Goal: Information Seeking & Learning: Learn about a topic

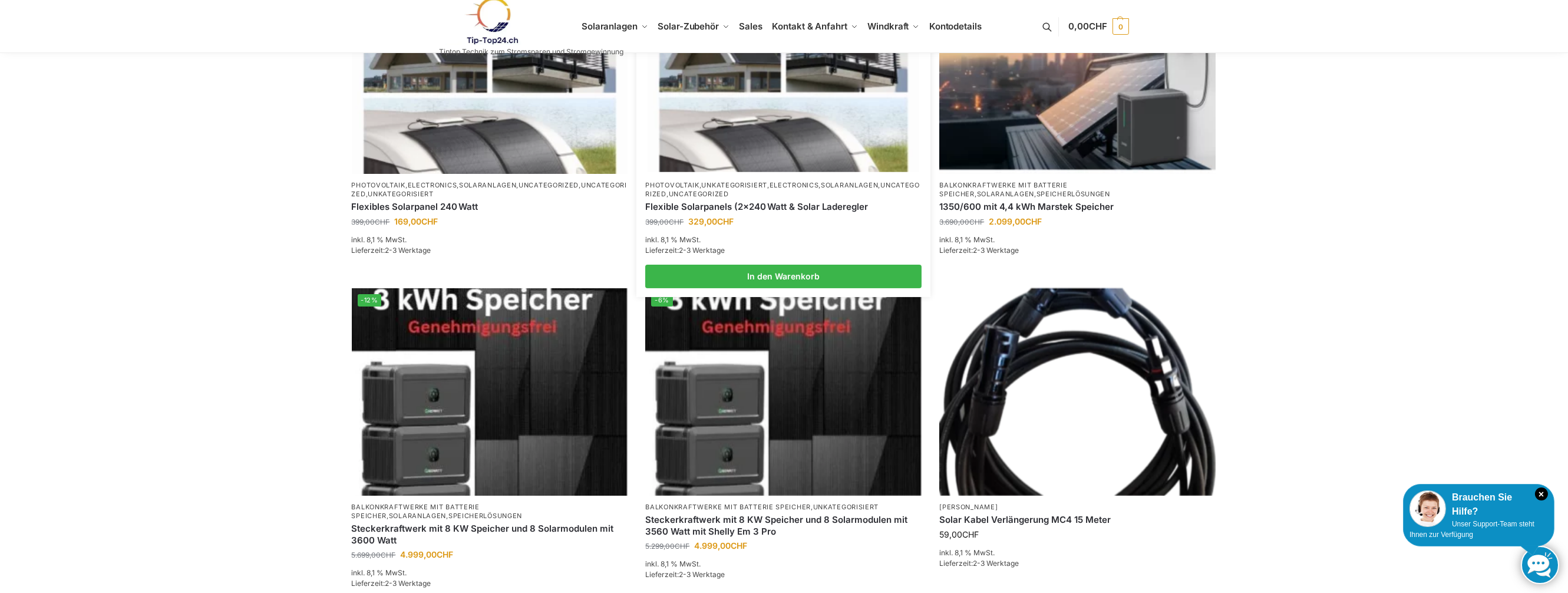
scroll to position [590, 0]
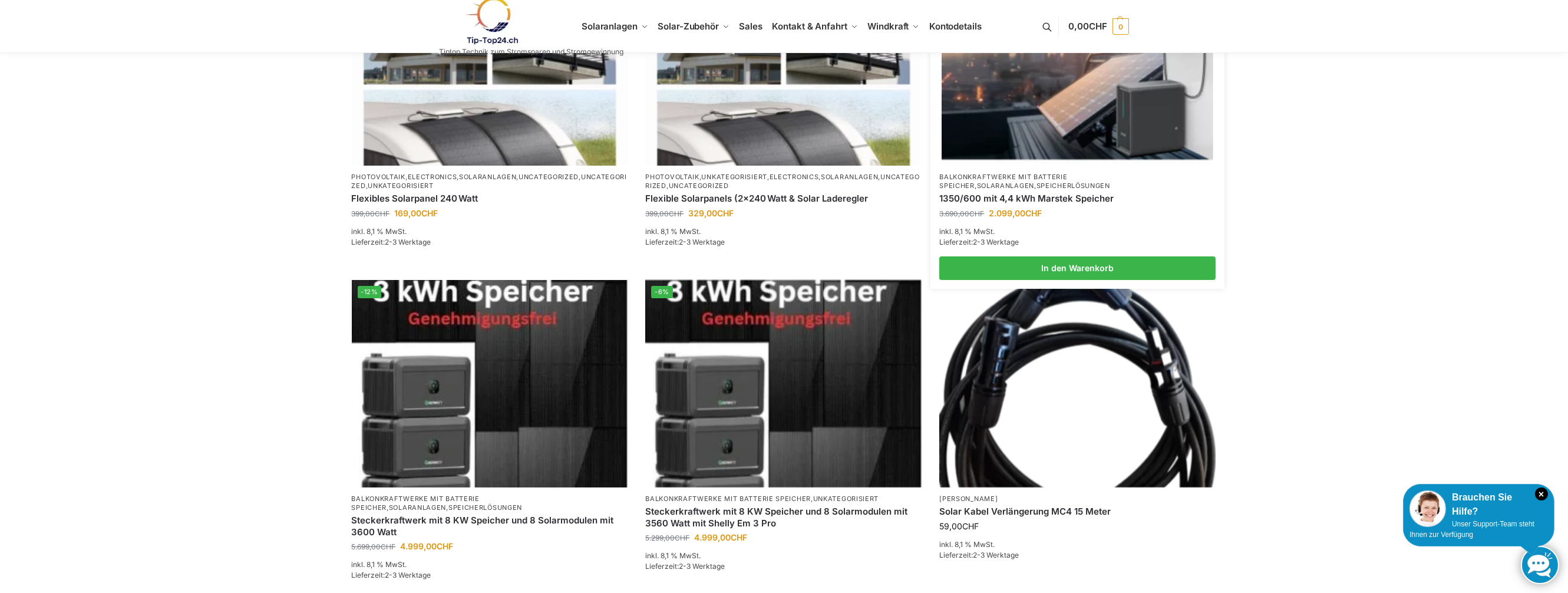
click at [1009, 110] on img at bounding box center [1077, 61] width 271 height 204
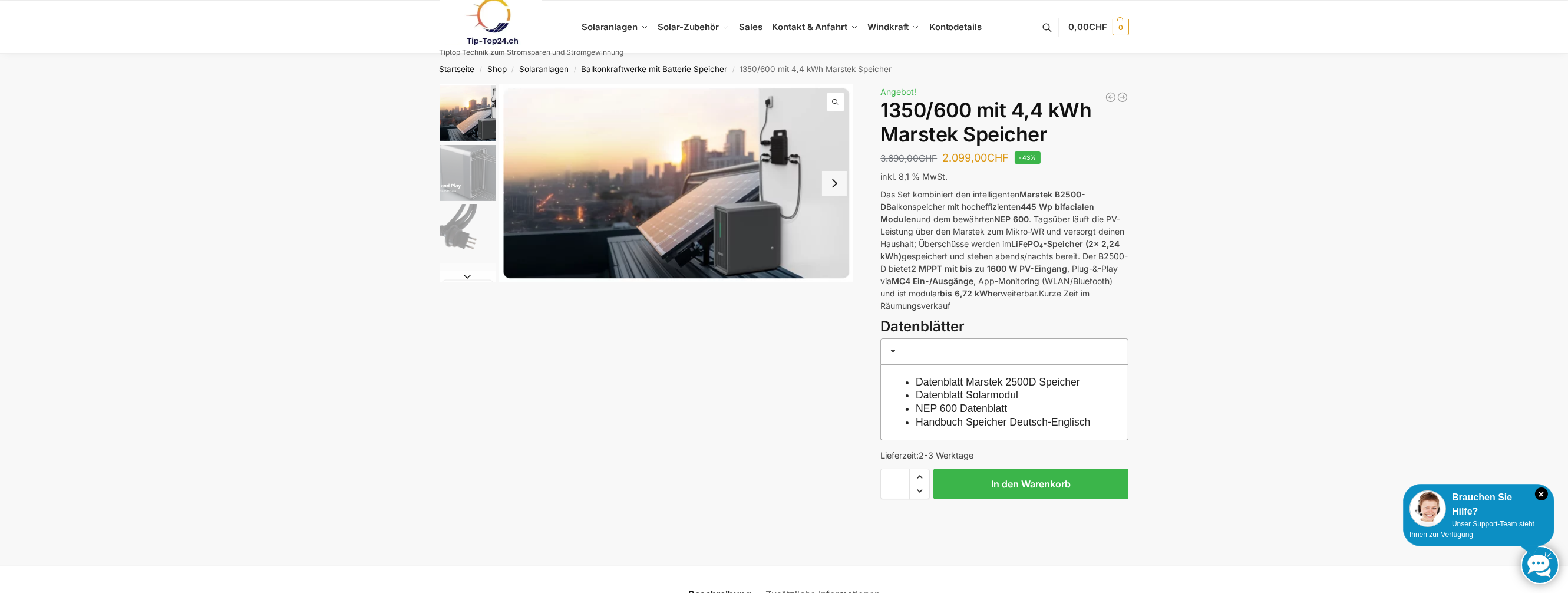
click at [834, 182] on button "Next slide" at bounding box center [835, 184] width 25 height 25
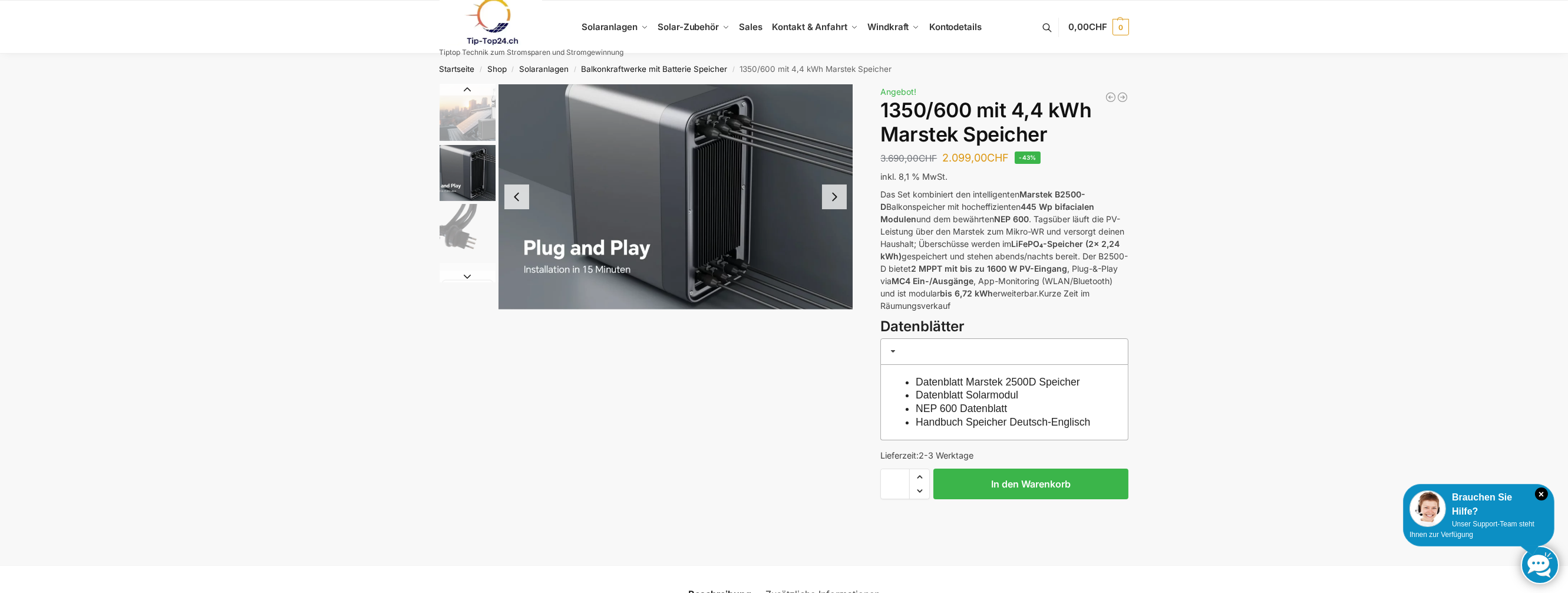
click at [834, 182] on img "2 / 9" at bounding box center [675, 197] width 354 height 226
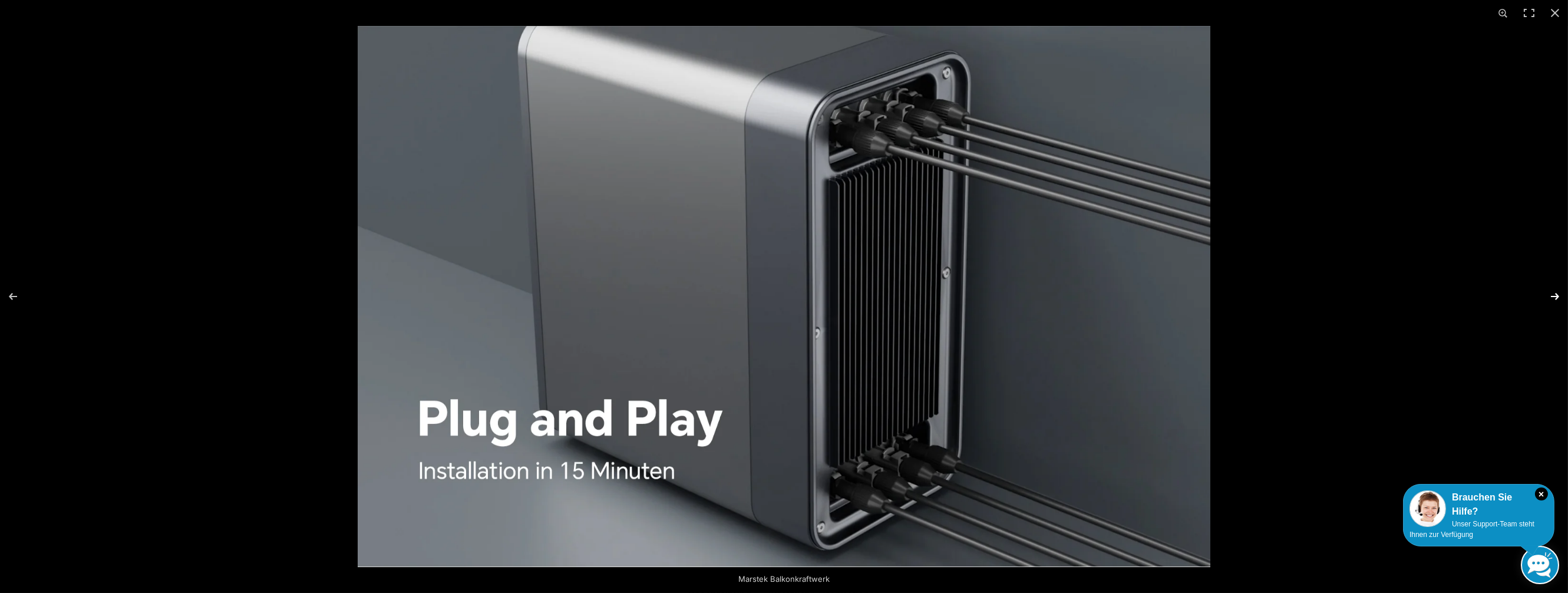
click at [1555, 295] on button "Next (arrow right)" at bounding box center [1547, 296] width 41 height 59
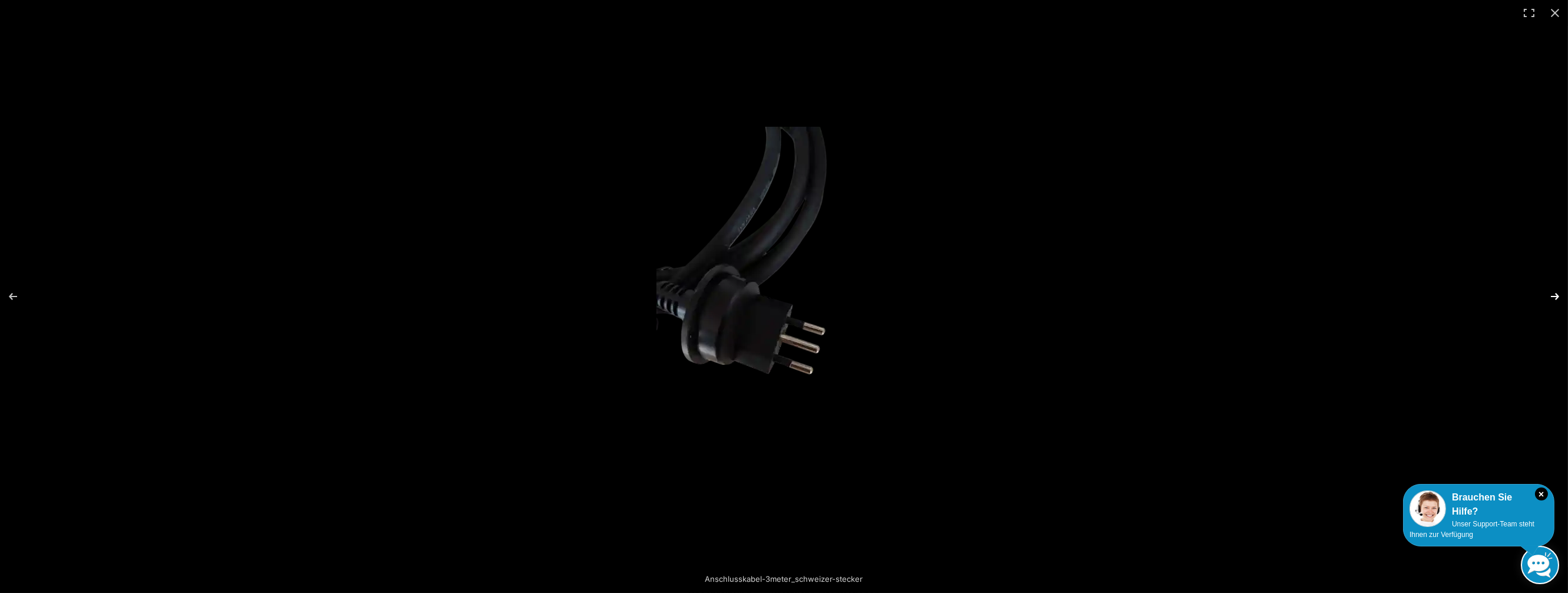
click at [1555, 295] on button "Next (arrow right)" at bounding box center [1547, 296] width 41 height 59
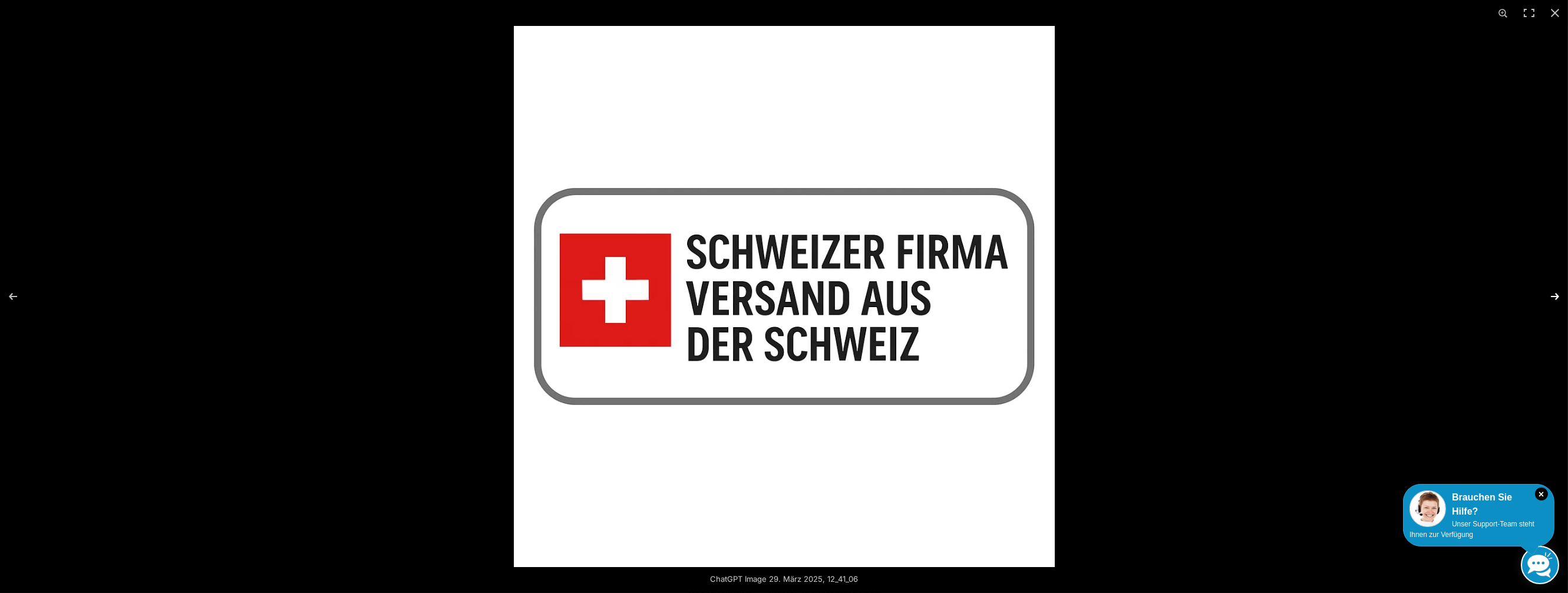
click at [1555, 295] on button "Next (arrow right)" at bounding box center [1547, 296] width 41 height 59
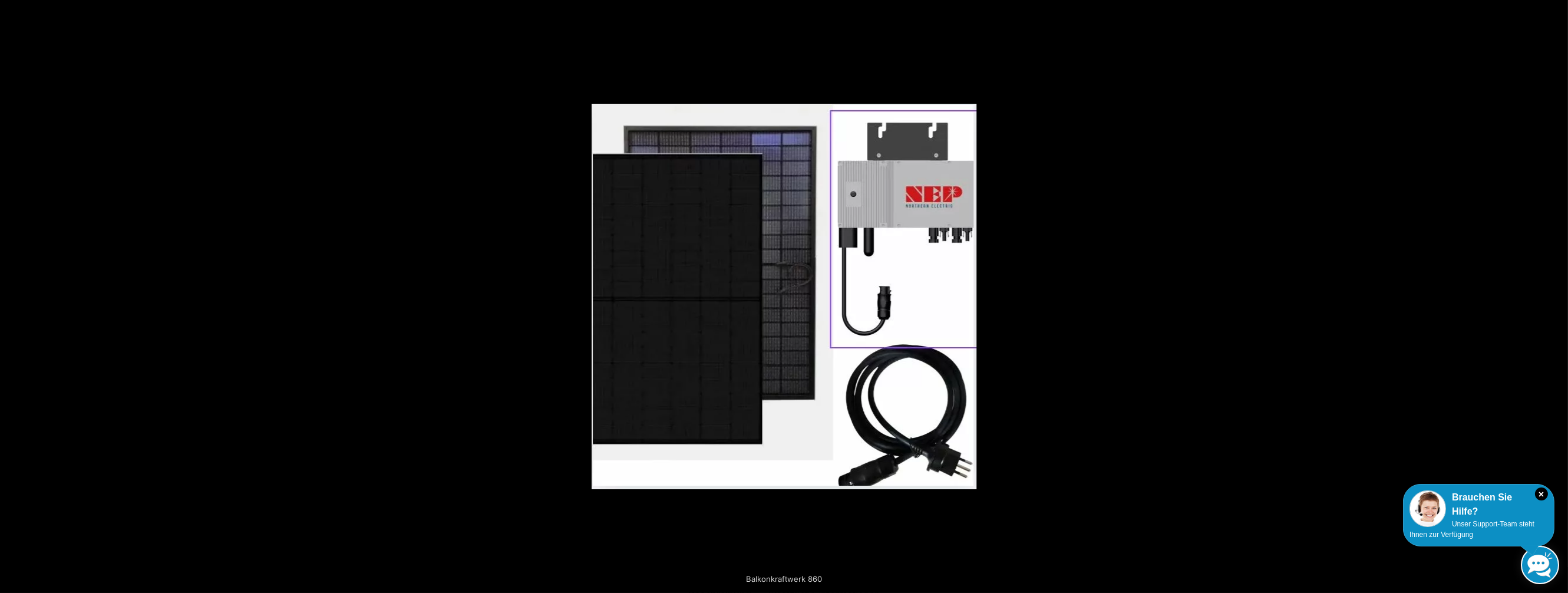
click at [1555, 295] on button "Next (arrow right)" at bounding box center [1547, 296] width 41 height 59
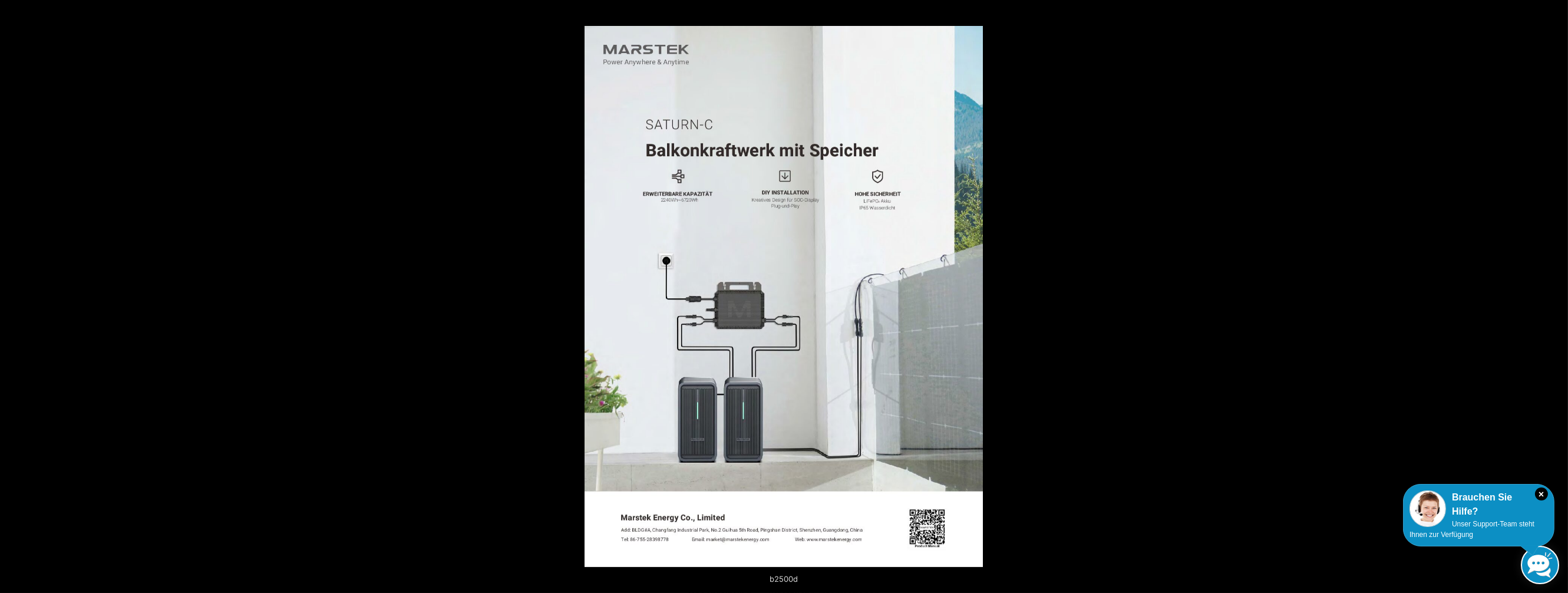
click at [1556, 296] on button "Next (arrow right)" at bounding box center [1547, 296] width 41 height 59
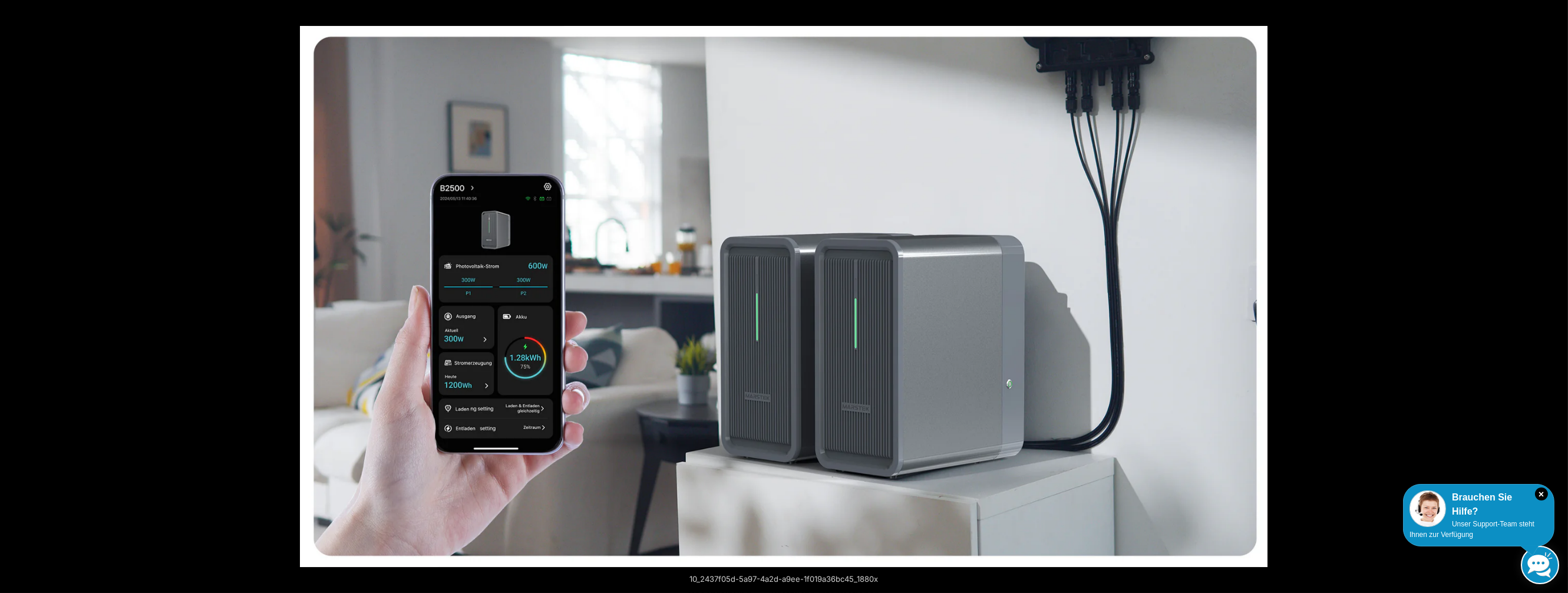
click at [1556, 296] on button "Next (arrow right)" at bounding box center [1547, 296] width 41 height 59
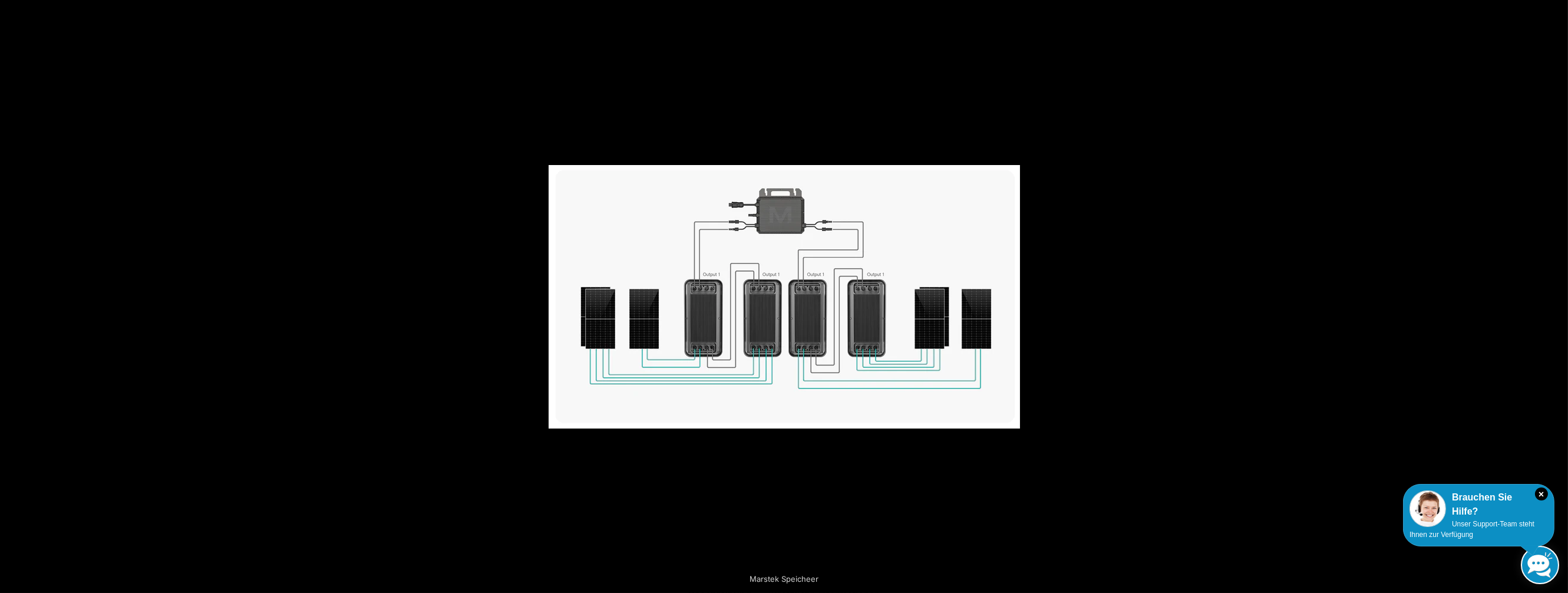
click at [1556, 296] on button "Next (arrow right)" at bounding box center [1547, 296] width 41 height 59
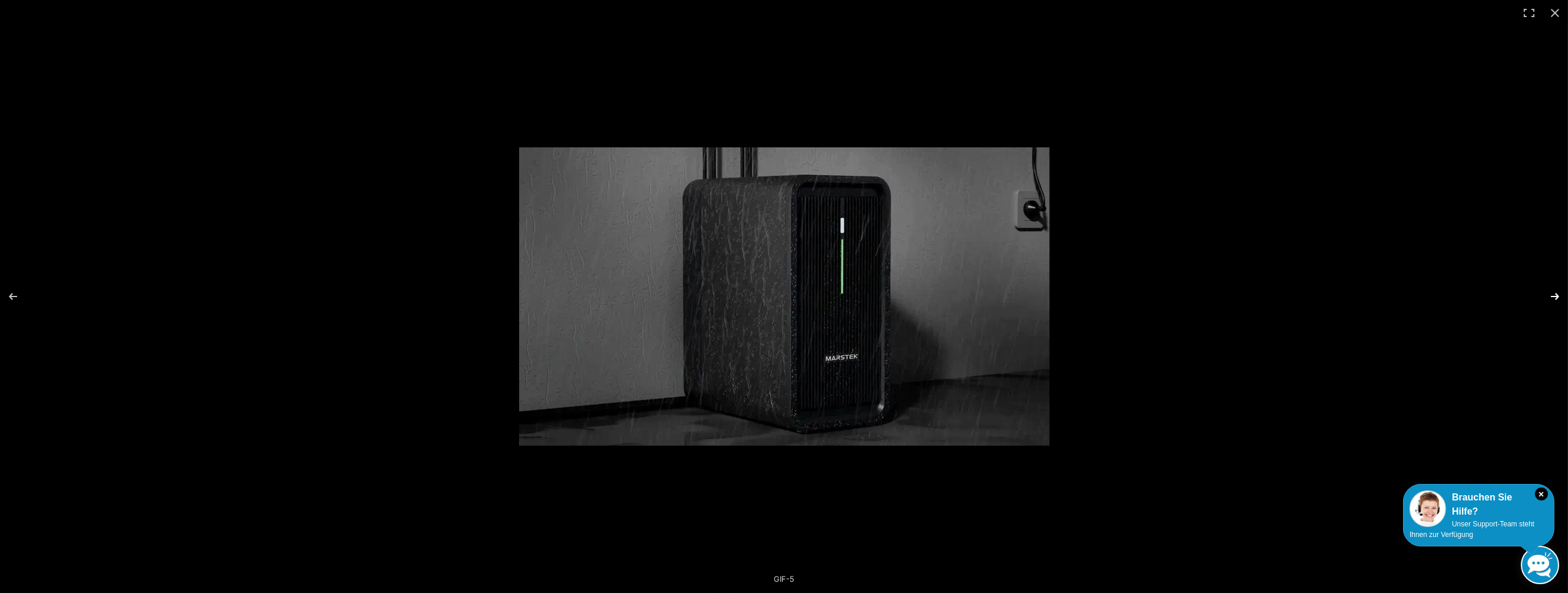
click at [1551, 295] on button "Next (arrow right)" at bounding box center [1547, 296] width 41 height 59
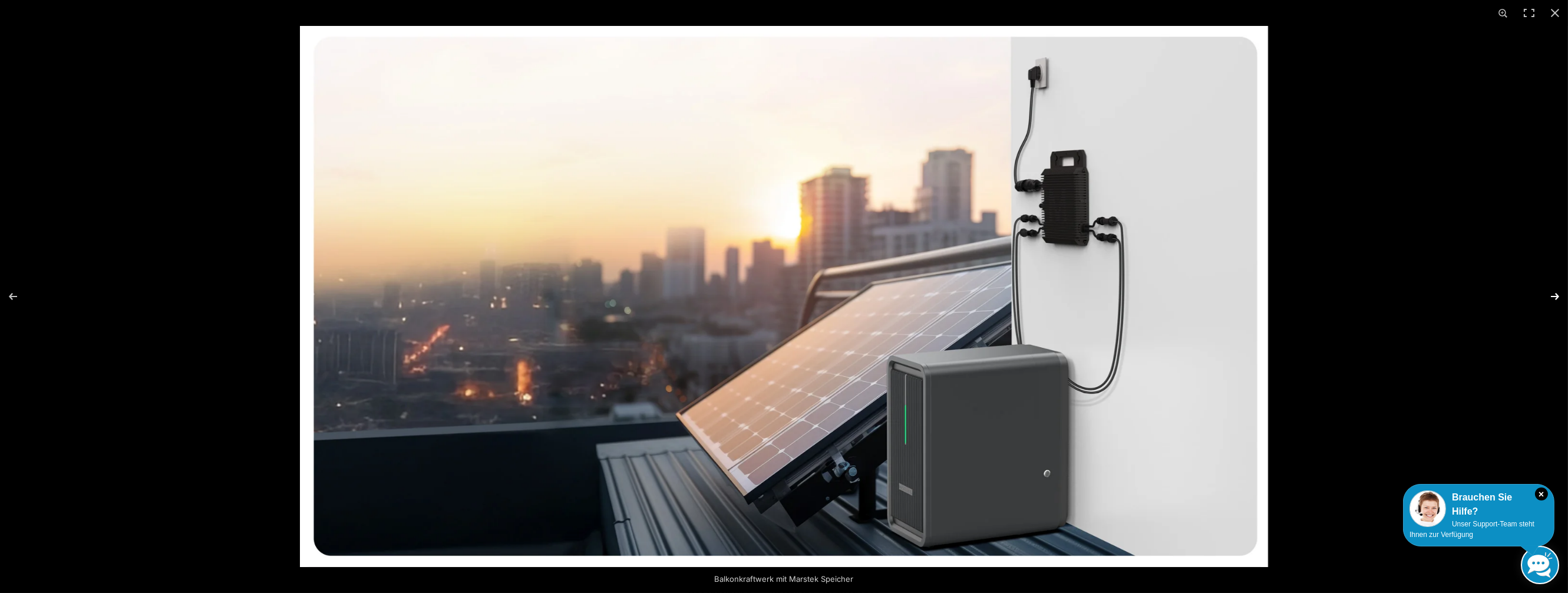
click at [1565, 295] on button "Next (arrow right)" at bounding box center [1547, 296] width 41 height 59
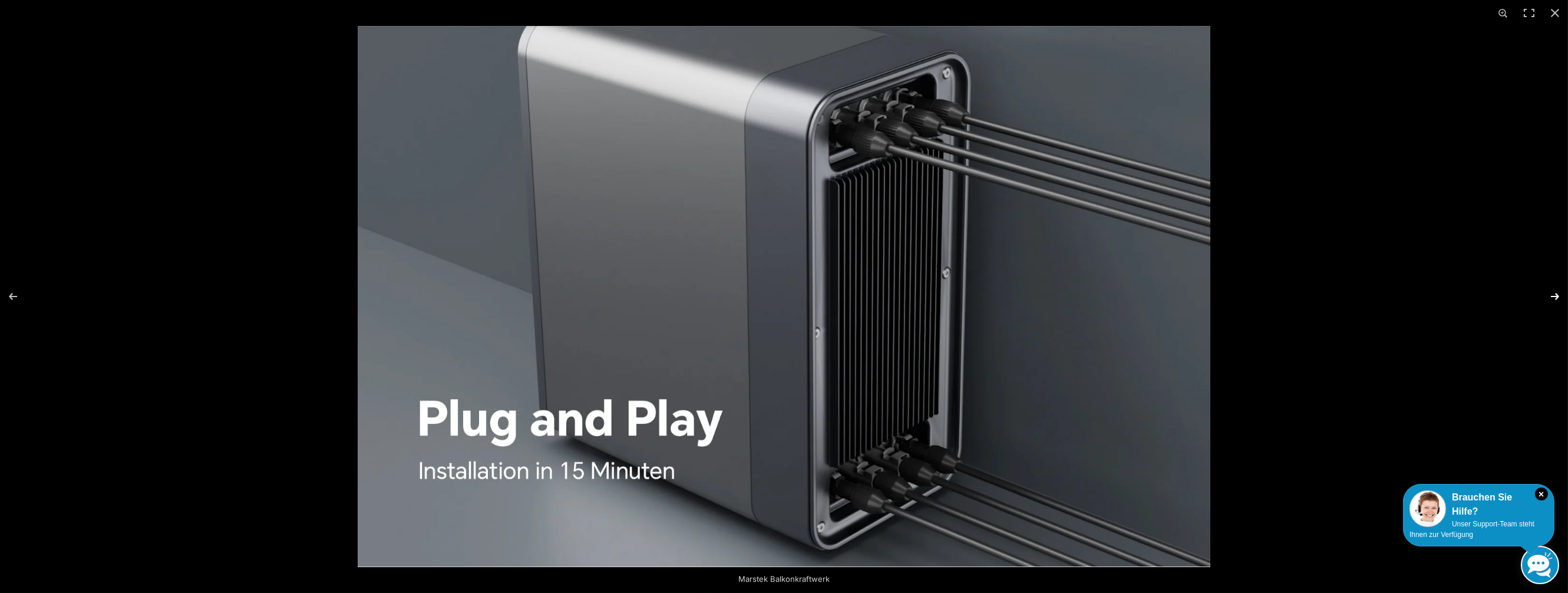
click at [1565, 295] on button "Next (arrow right)" at bounding box center [1547, 296] width 41 height 59
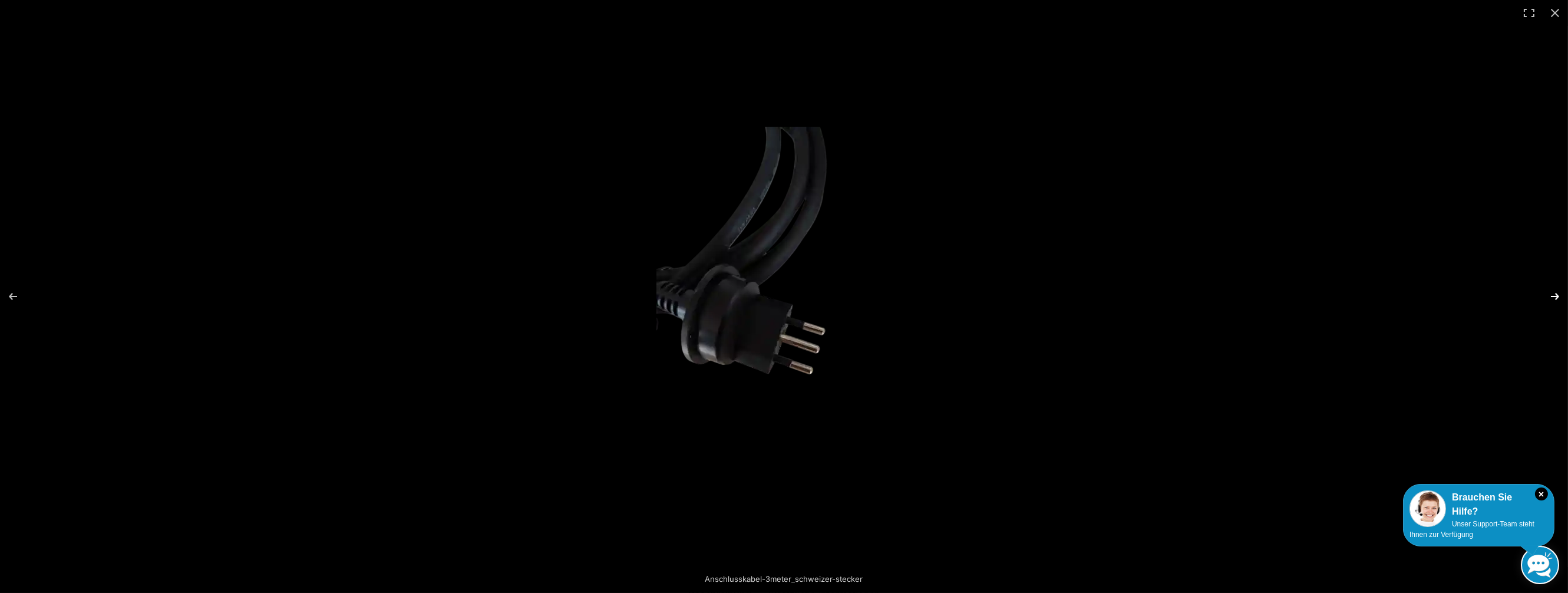
click at [1565, 295] on button "Next (arrow right)" at bounding box center [1547, 296] width 41 height 59
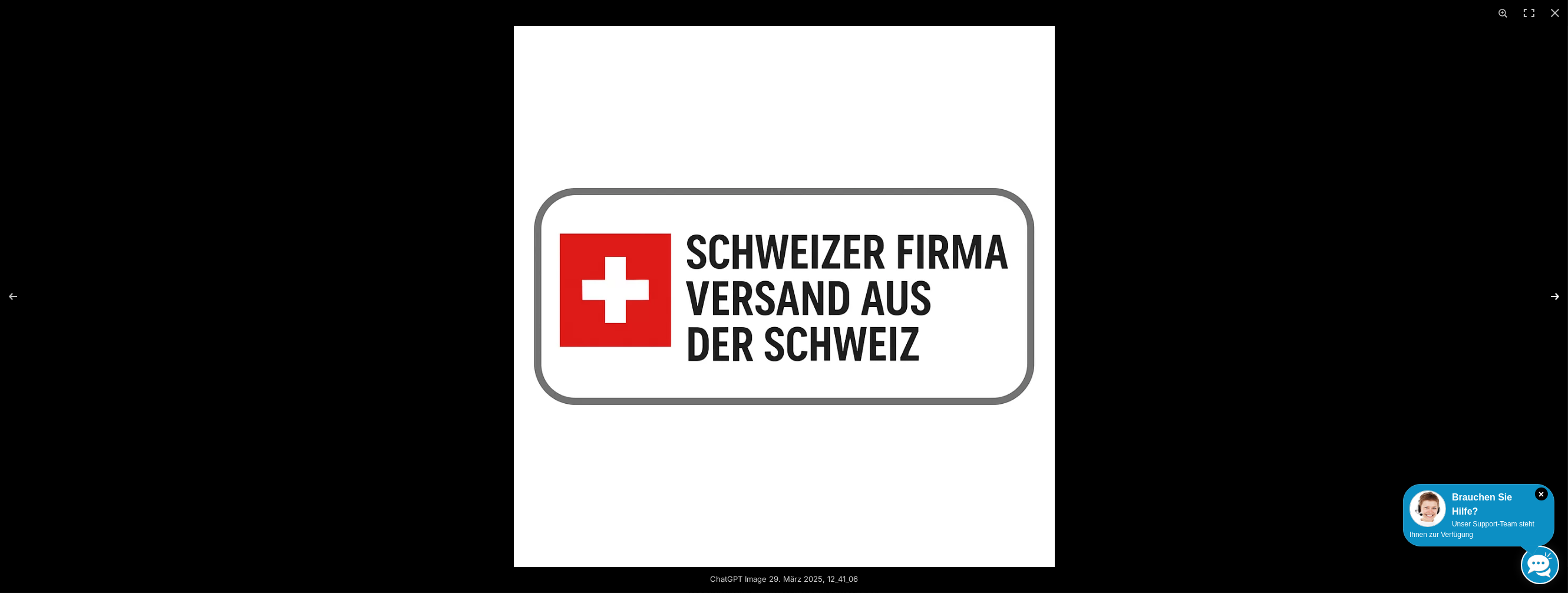
click at [1565, 295] on button "Next (arrow right)" at bounding box center [1547, 296] width 41 height 59
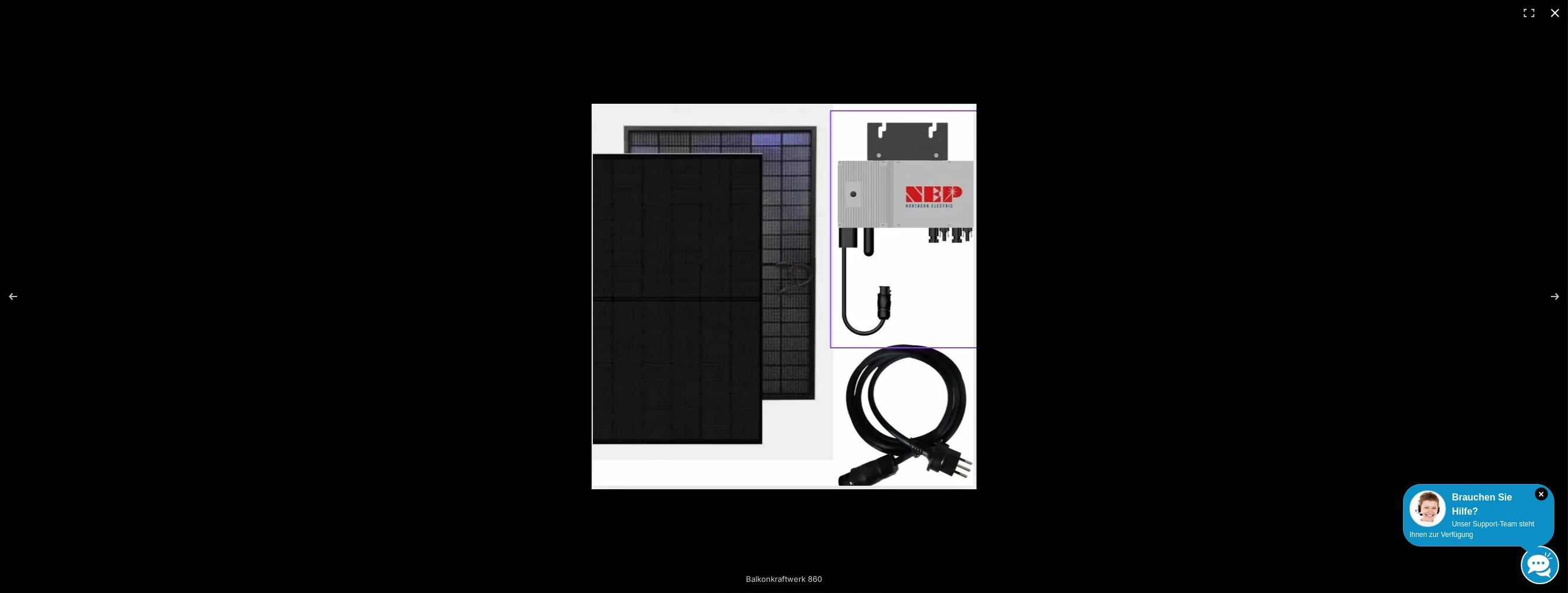
click at [1555, 8] on button "Close (Esc)" at bounding box center [1555, 13] width 26 height 26
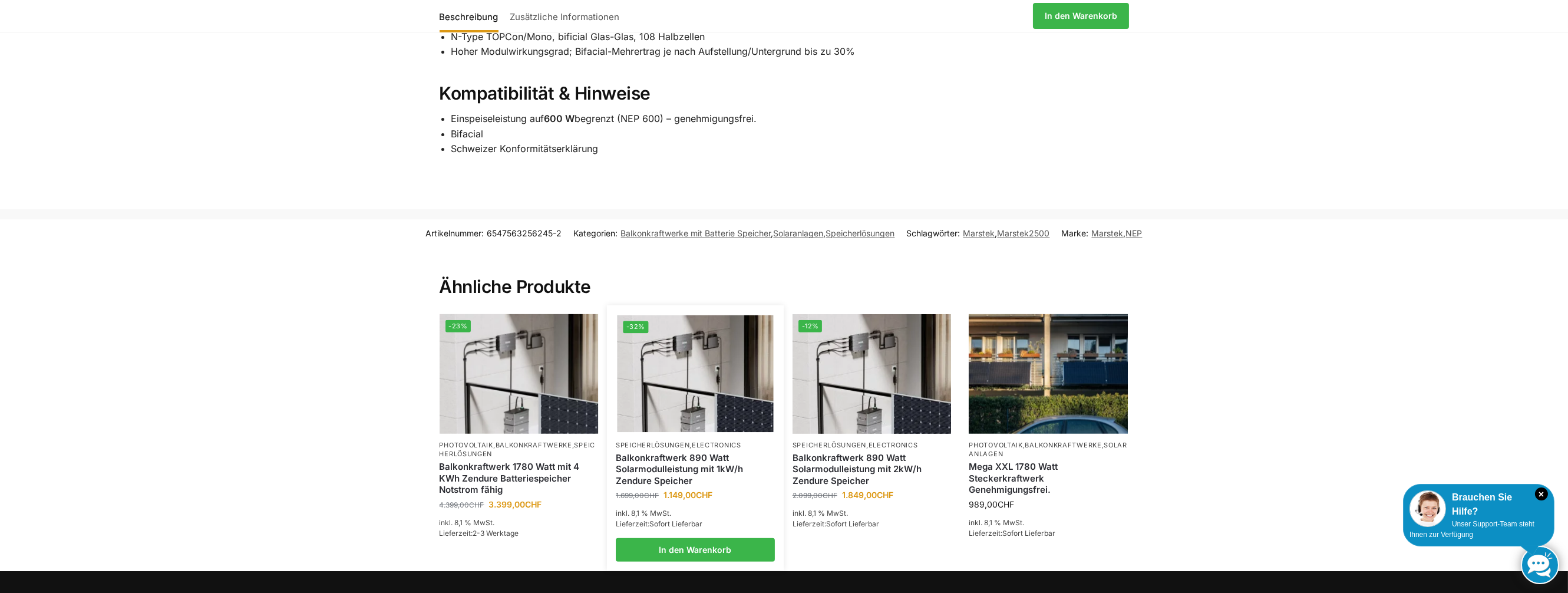
scroll to position [1533, 0]
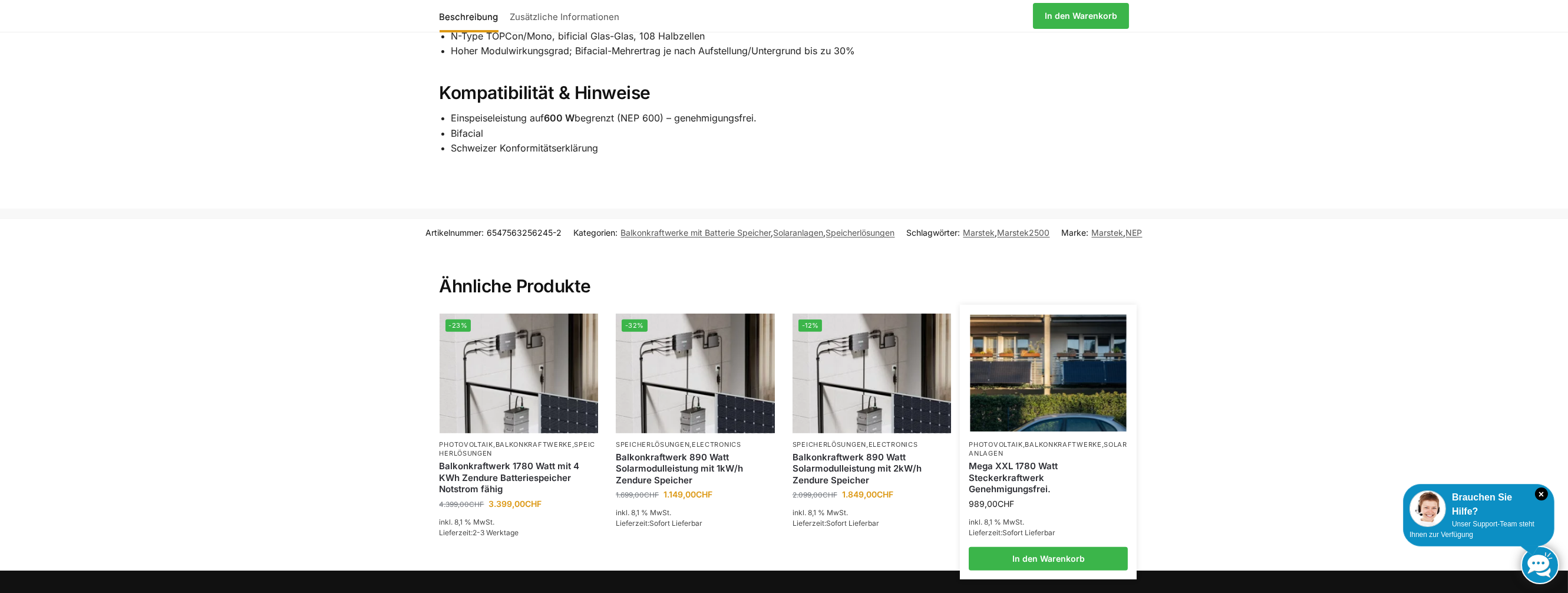
click at [1021, 407] on img at bounding box center [1048, 373] width 156 height 117
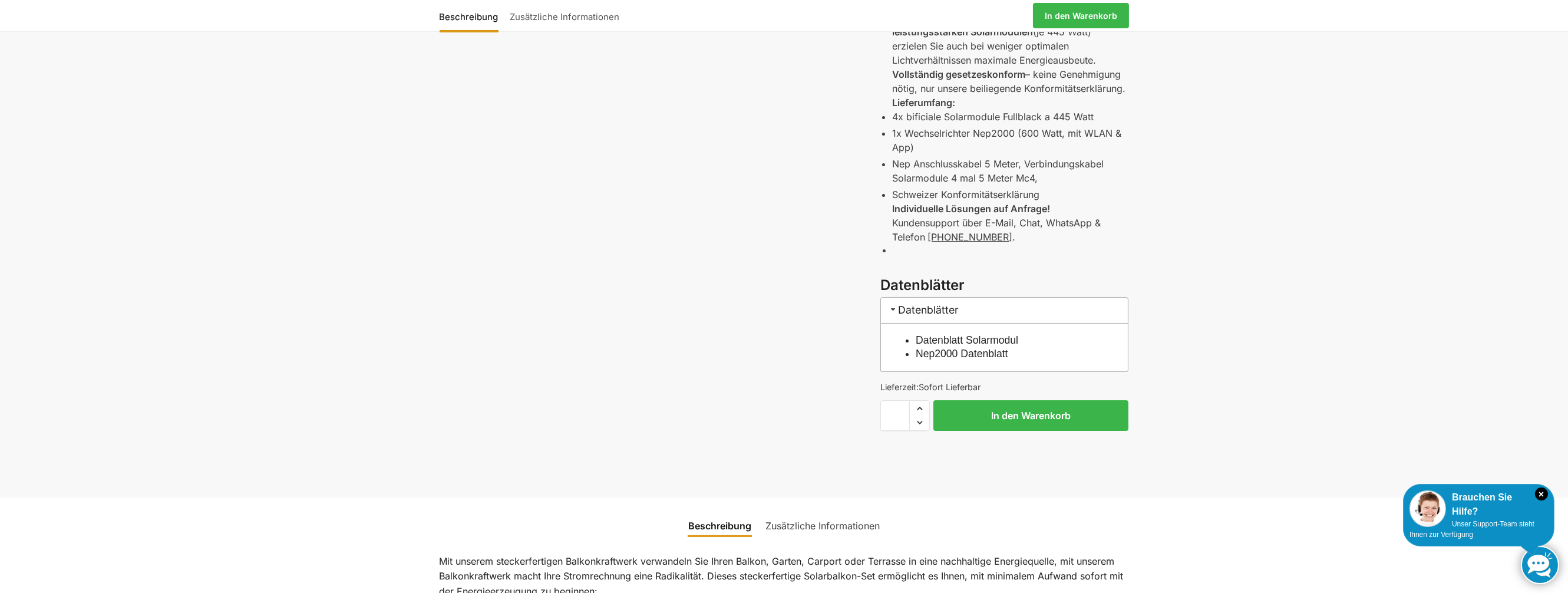
scroll to position [413, 0]
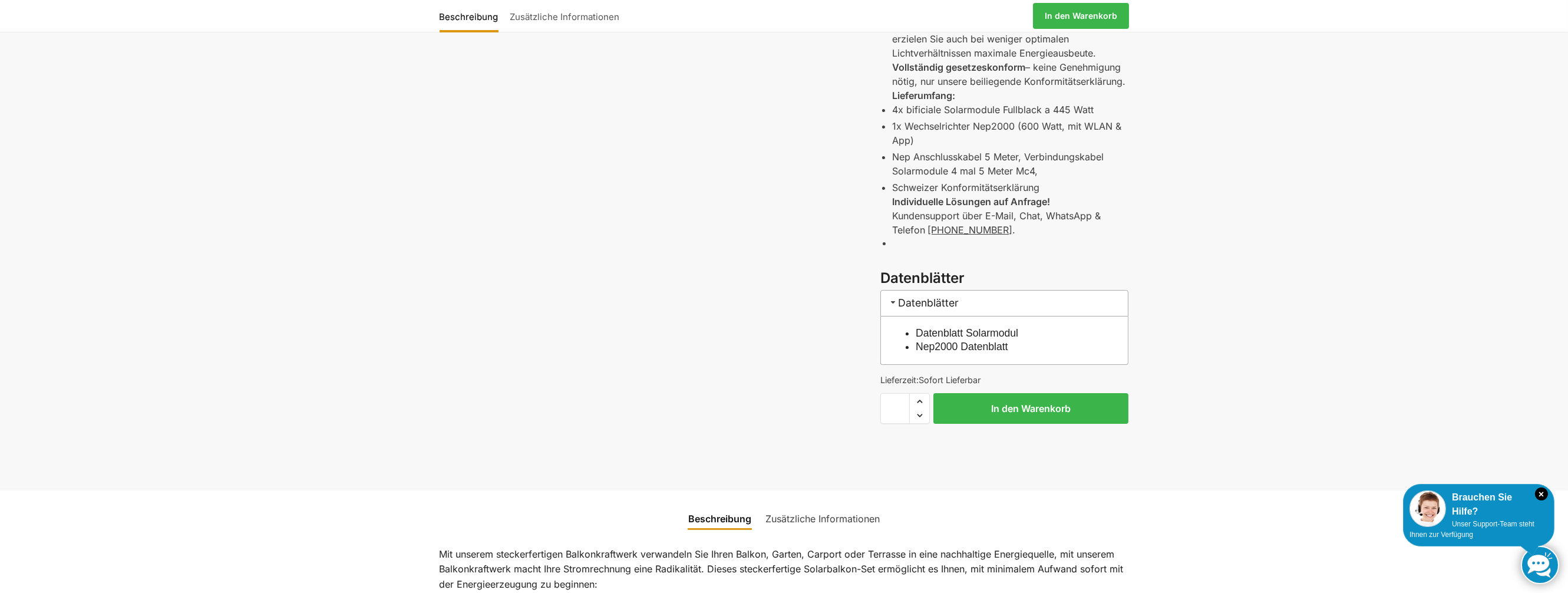
click at [919, 299] on h3 "Datenblätter" at bounding box center [1004, 304] width 248 height 27
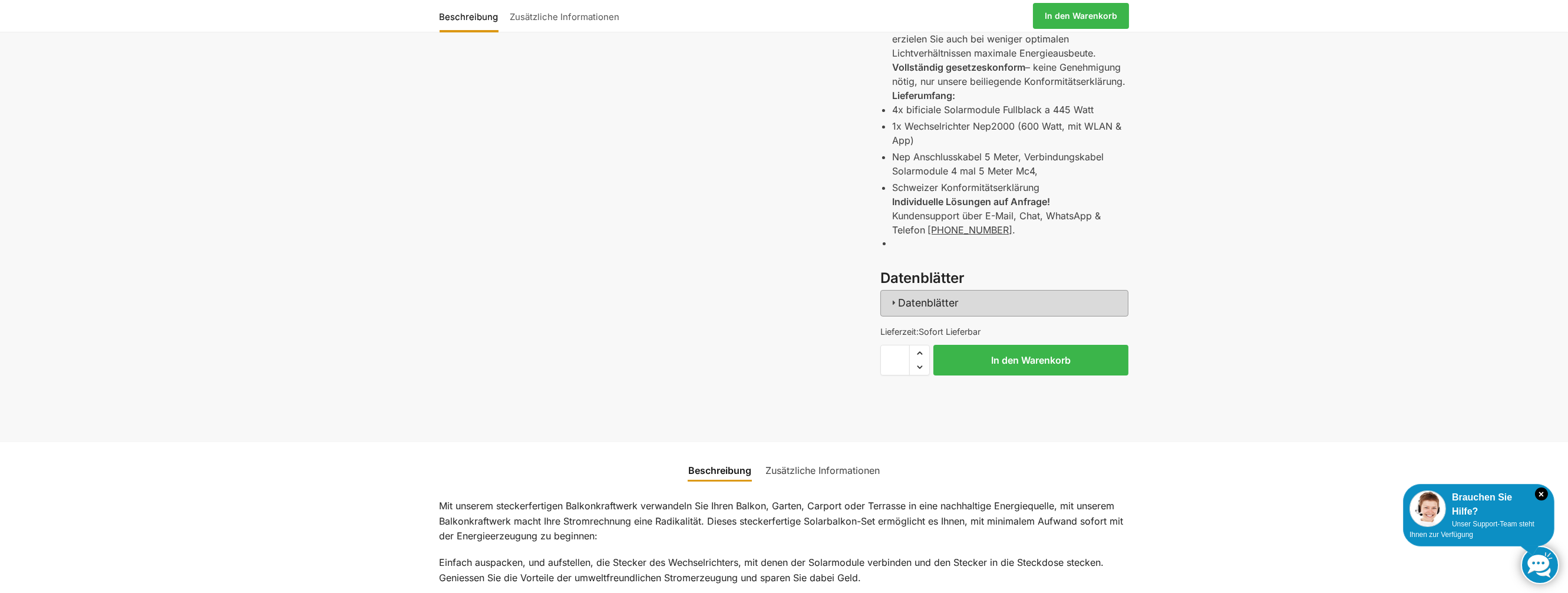
click at [919, 299] on h3 "Datenblätter" at bounding box center [1004, 304] width 248 height 27
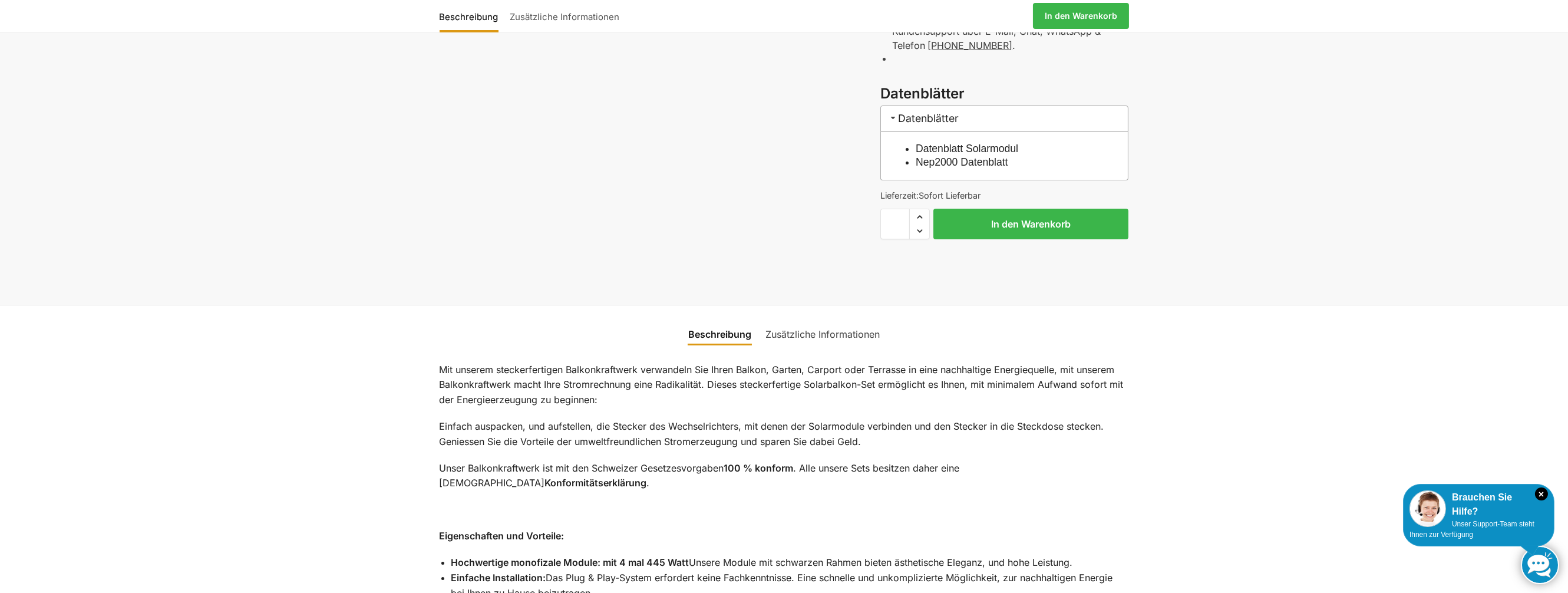
scroll to position [648, 0]
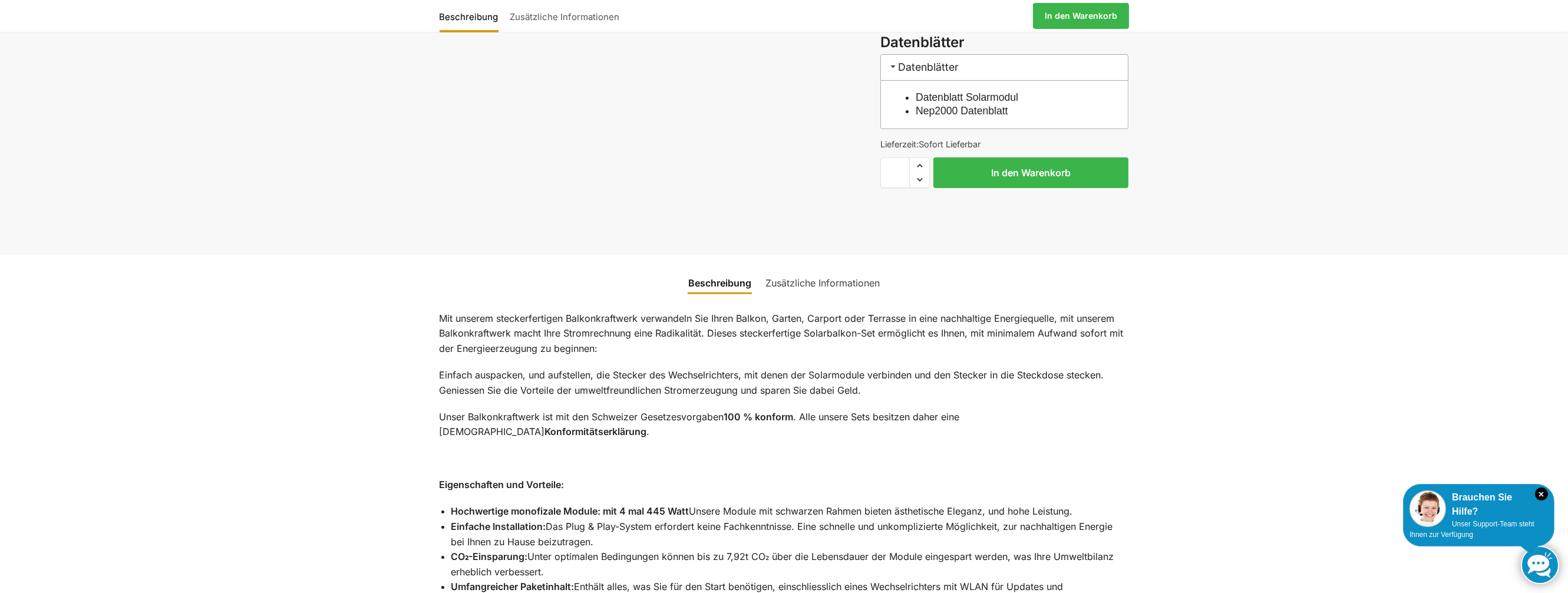
click at [817, 279] on link "Zusätzliche Informationen" at bounding box center [822, 283] width 128 height 29
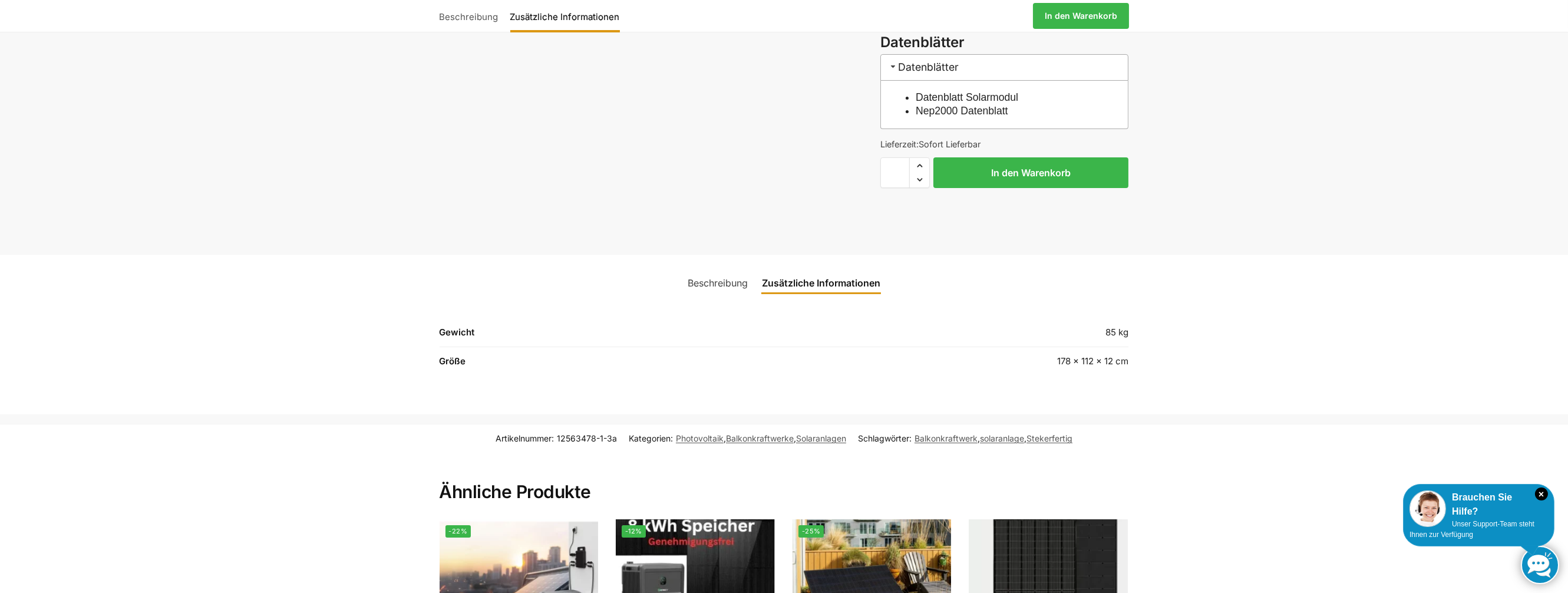
click at [729, 283] on link "Beschreibung" at bounding box center [717, 283] width 75 height 29
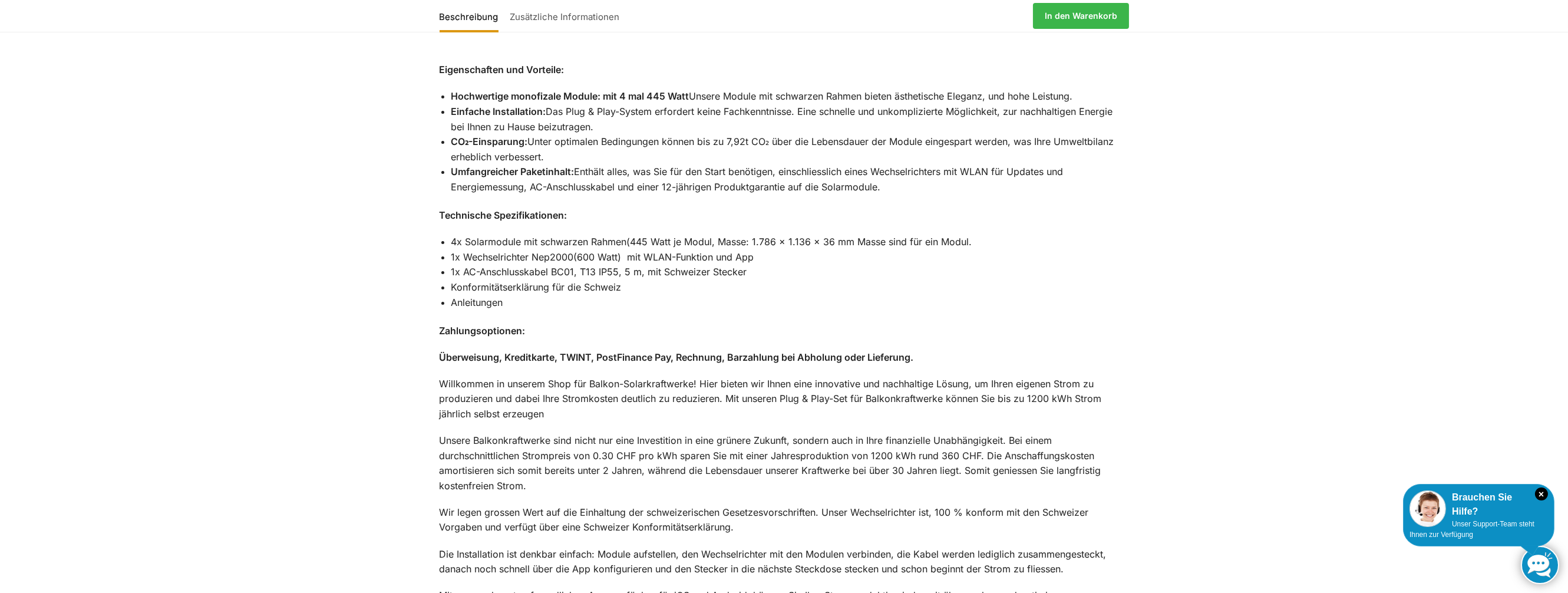
scroll to position [1002, 0]
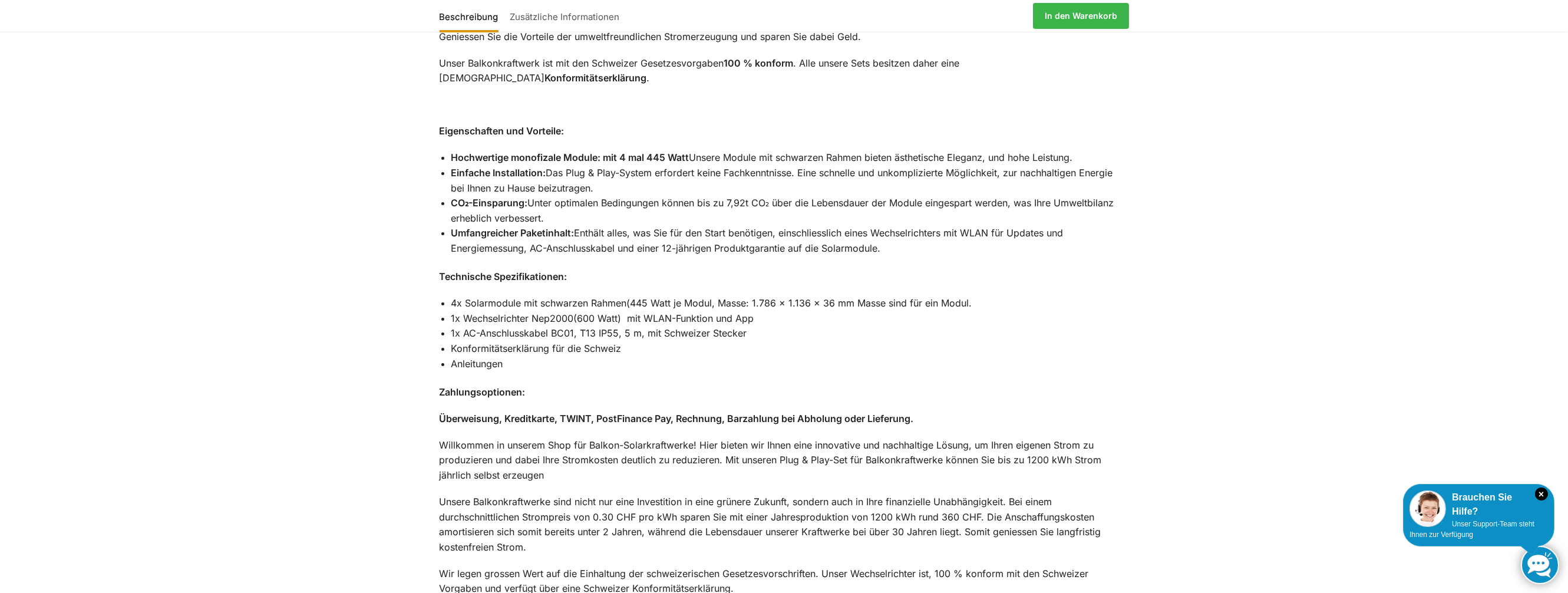
click at [471, 356] on li "Anleitungen" at bounding box center [790, 364] width 678 height 15
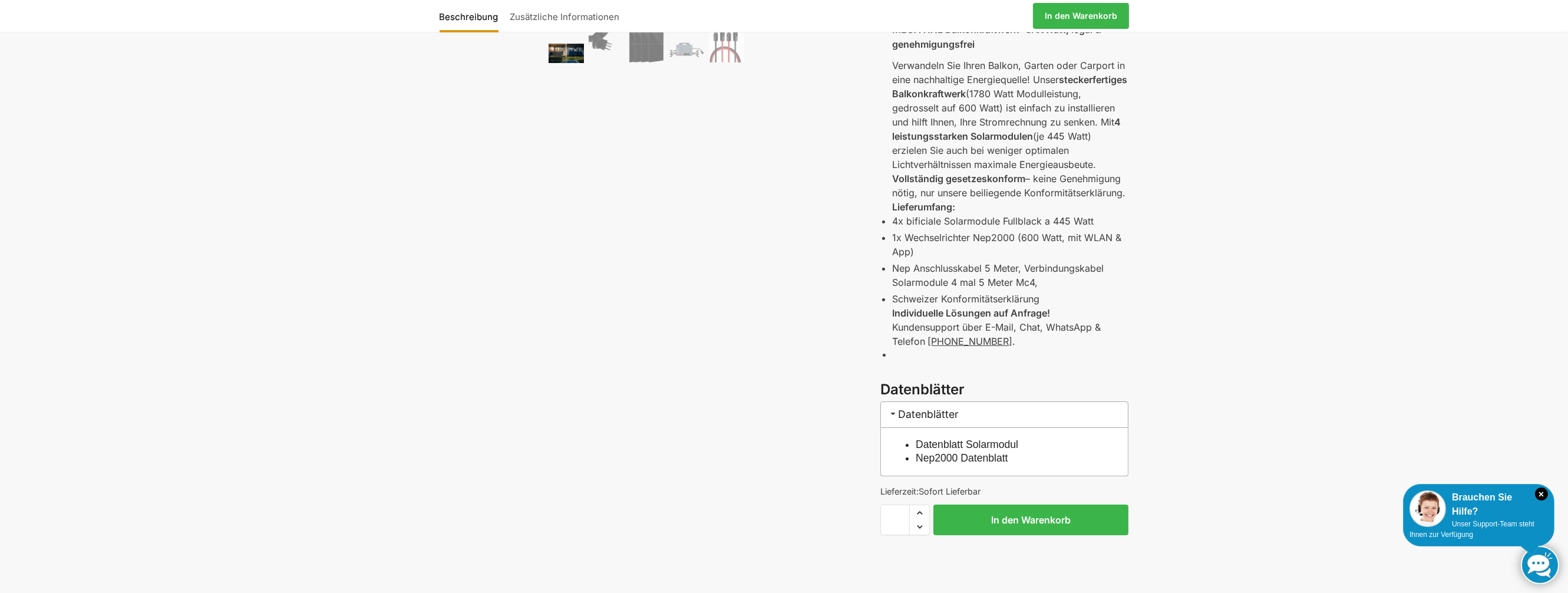
scroll to position [236, 0]
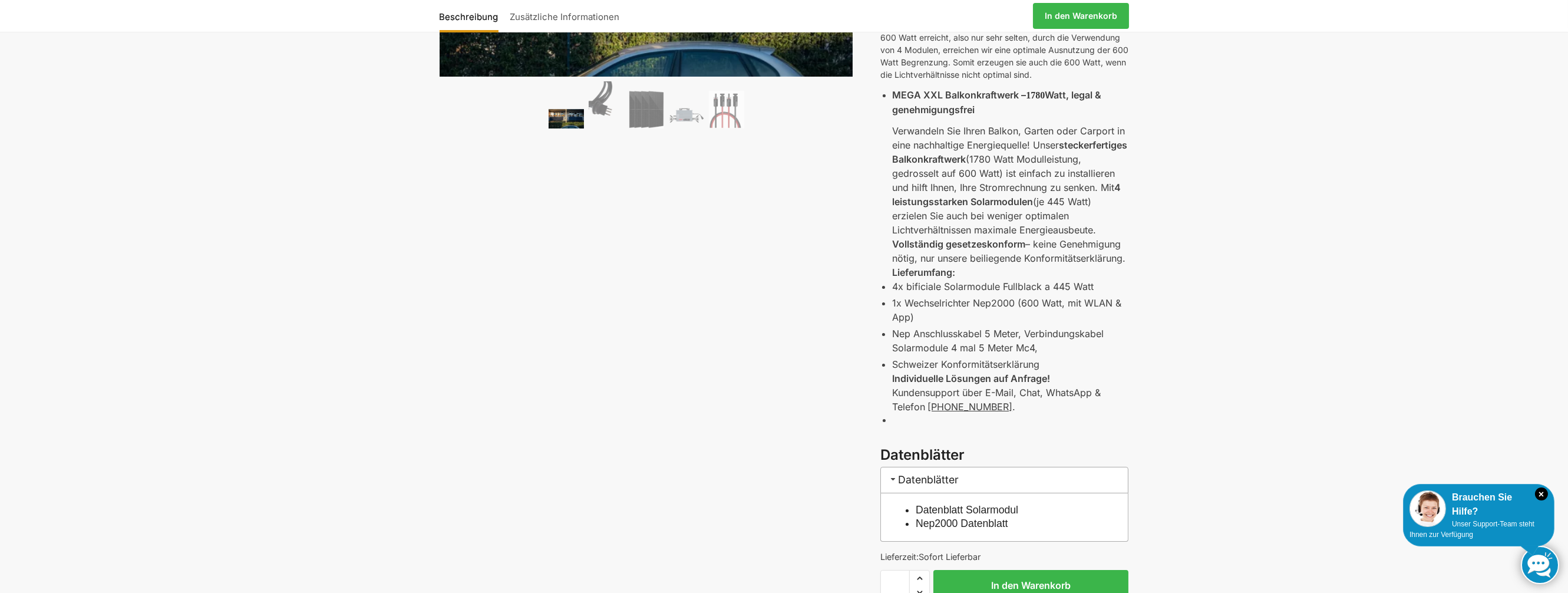
click at [894, 480] on span at bounding box center [893, 479] width 9 height 9
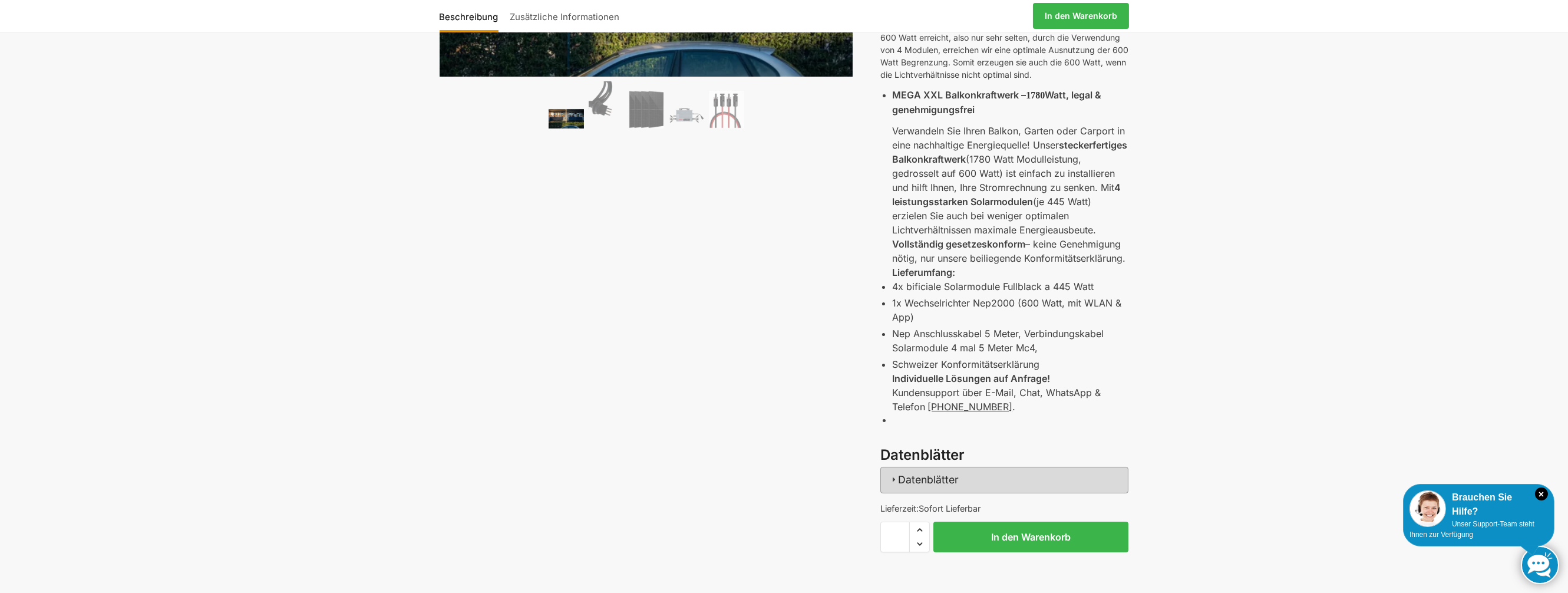
click at [894, 480] on span at bounding box center [893, 479] width 9 height 9
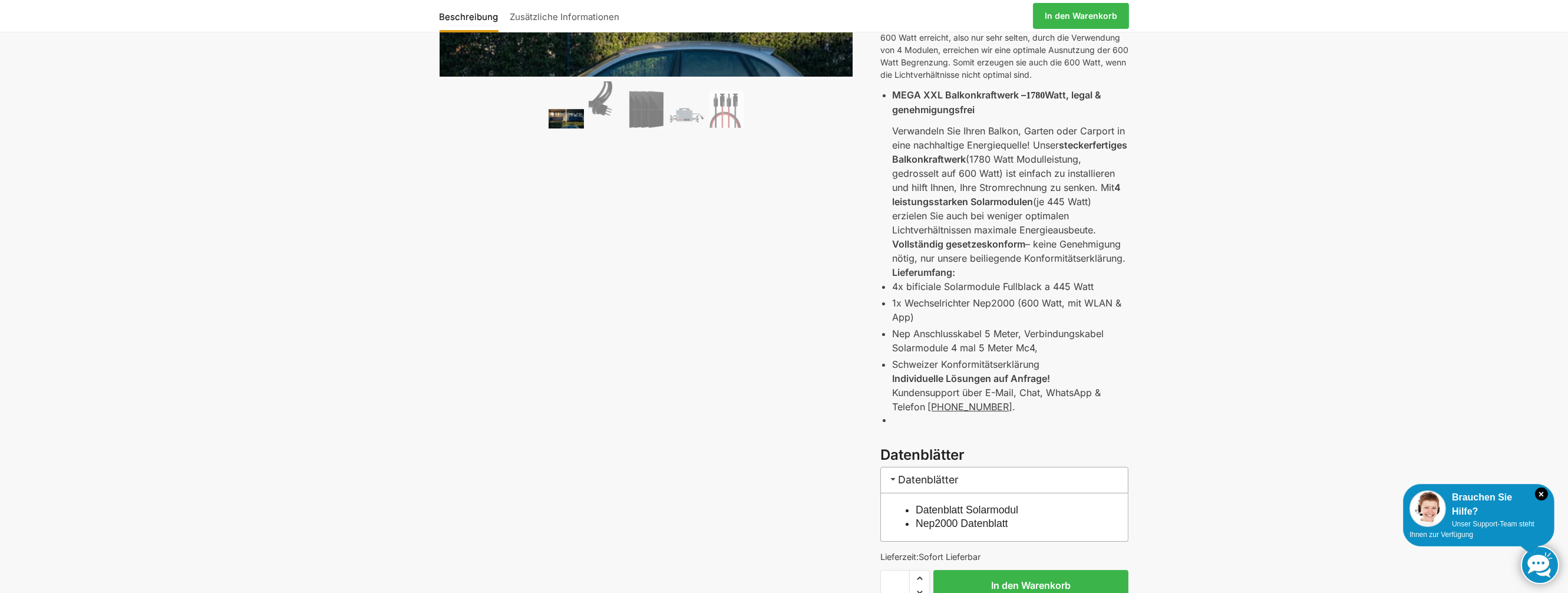
click at [930, 510] on link "Datenblatt Solarmodul" at bounding box center [967, 510] width 102 height 12
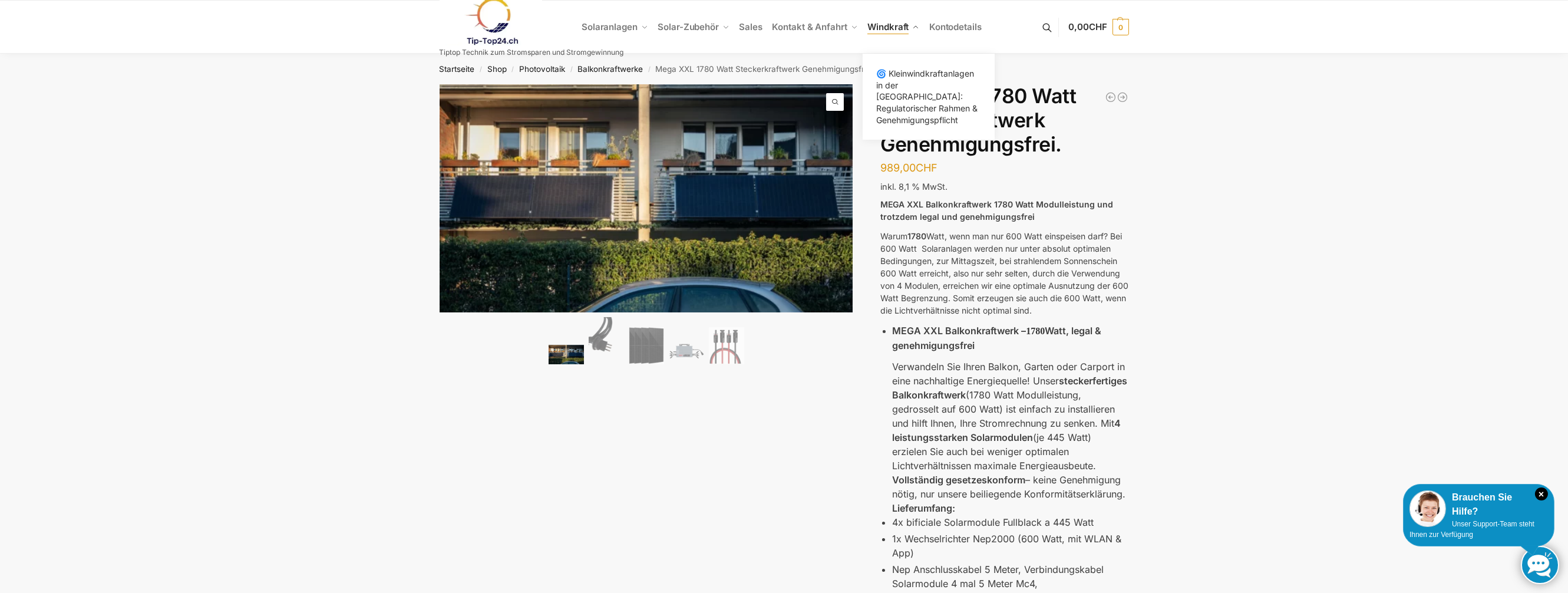
click at [892, 26] on span "Windkraft" at bounding box center [887, 26] width 41 height 11
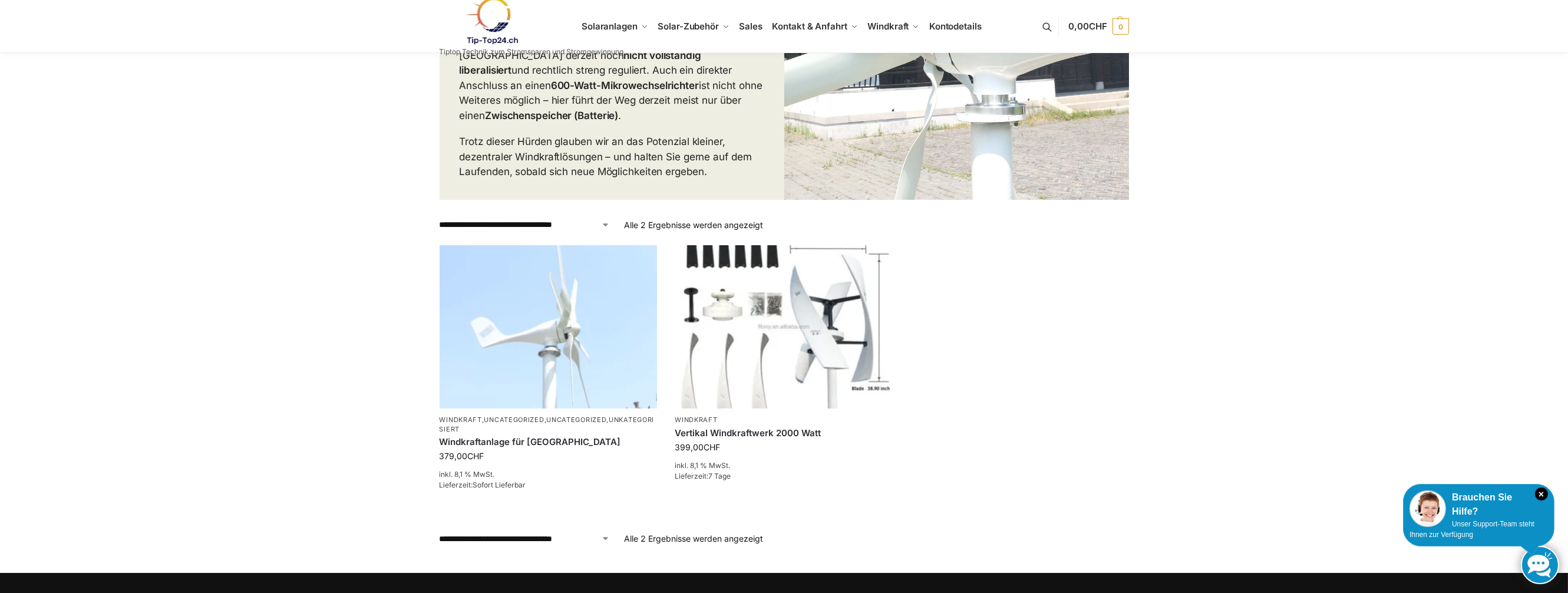
scroll to position [257, 0]
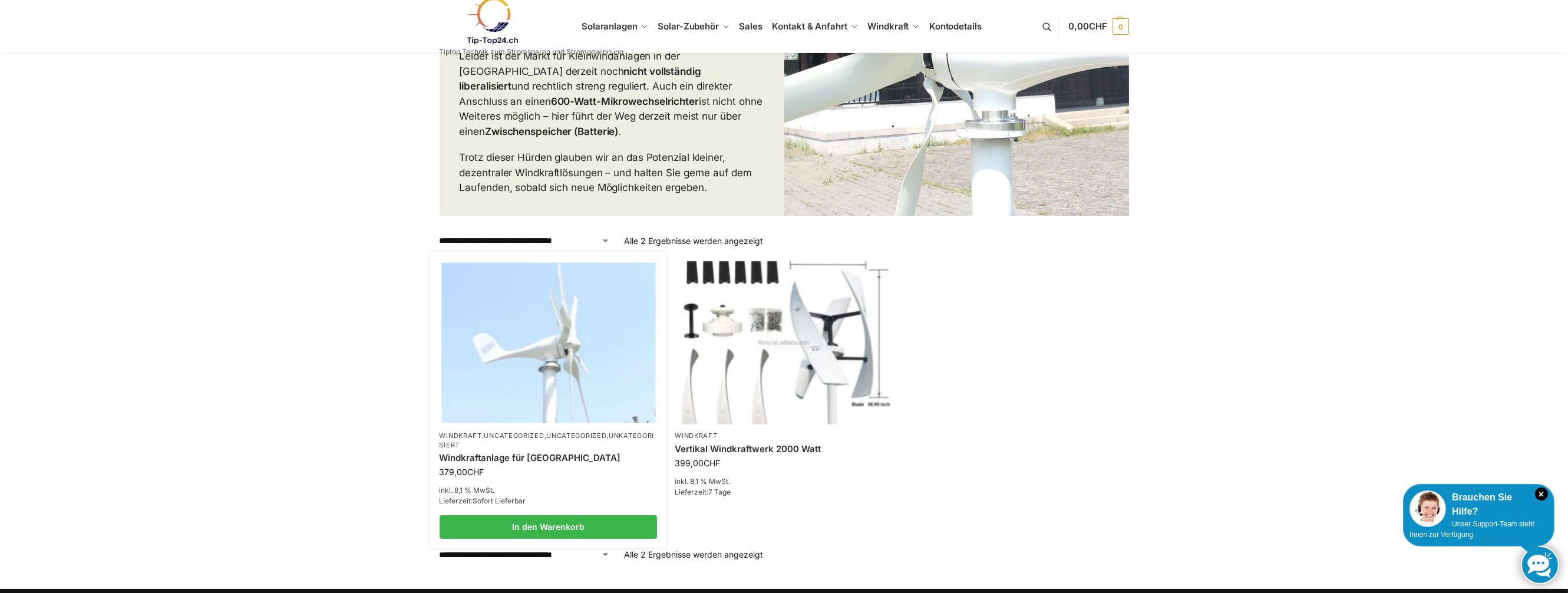
click at [581, 320] on img at bounding box center [548, 342] width 214 height 160
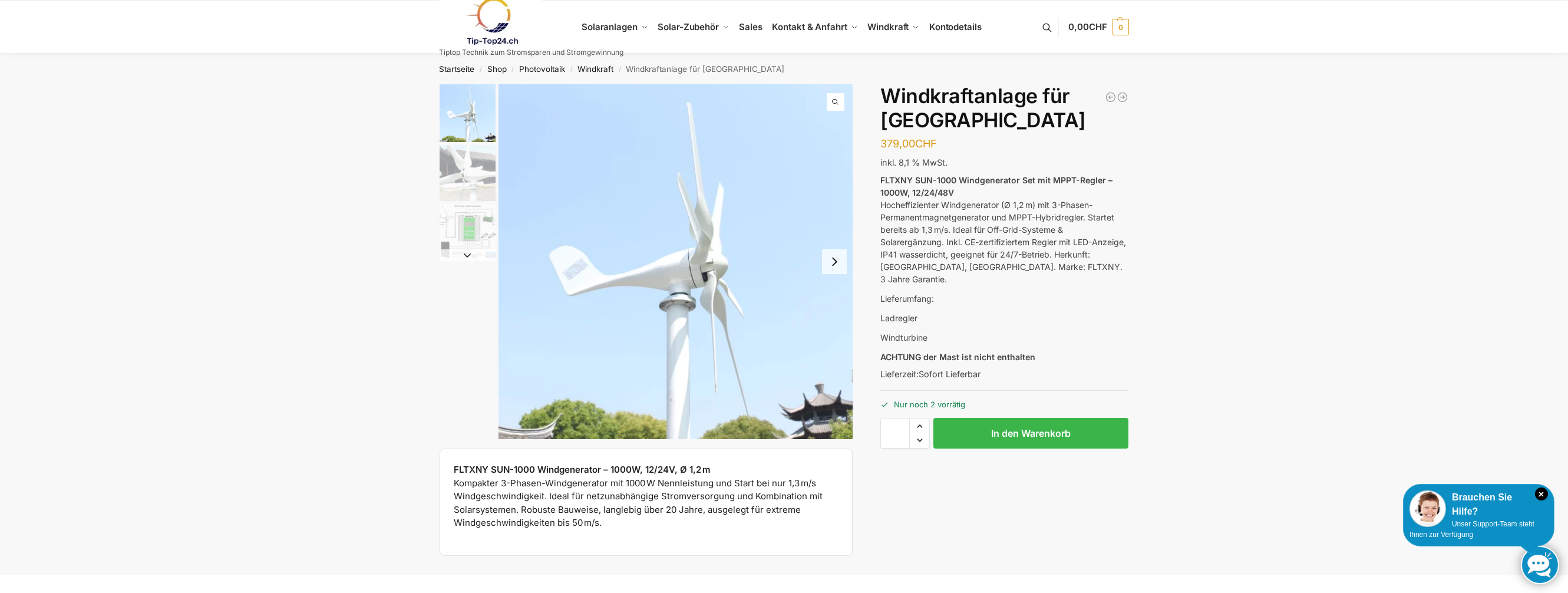
click at [835, 260] on button "Next slide" at bounding box center [835, 262] width 25 height 25
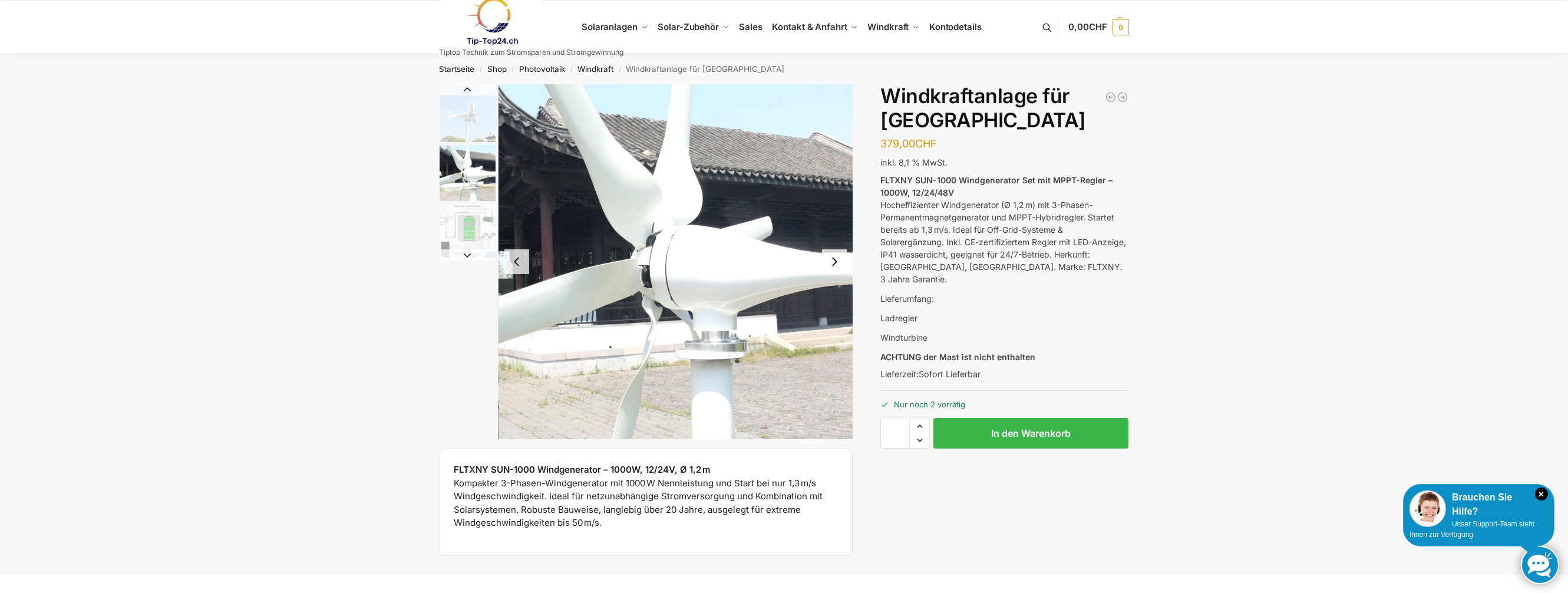
click at [835, 260] on button "Next slide" at bounding box center [835, 262] width 25 height 25
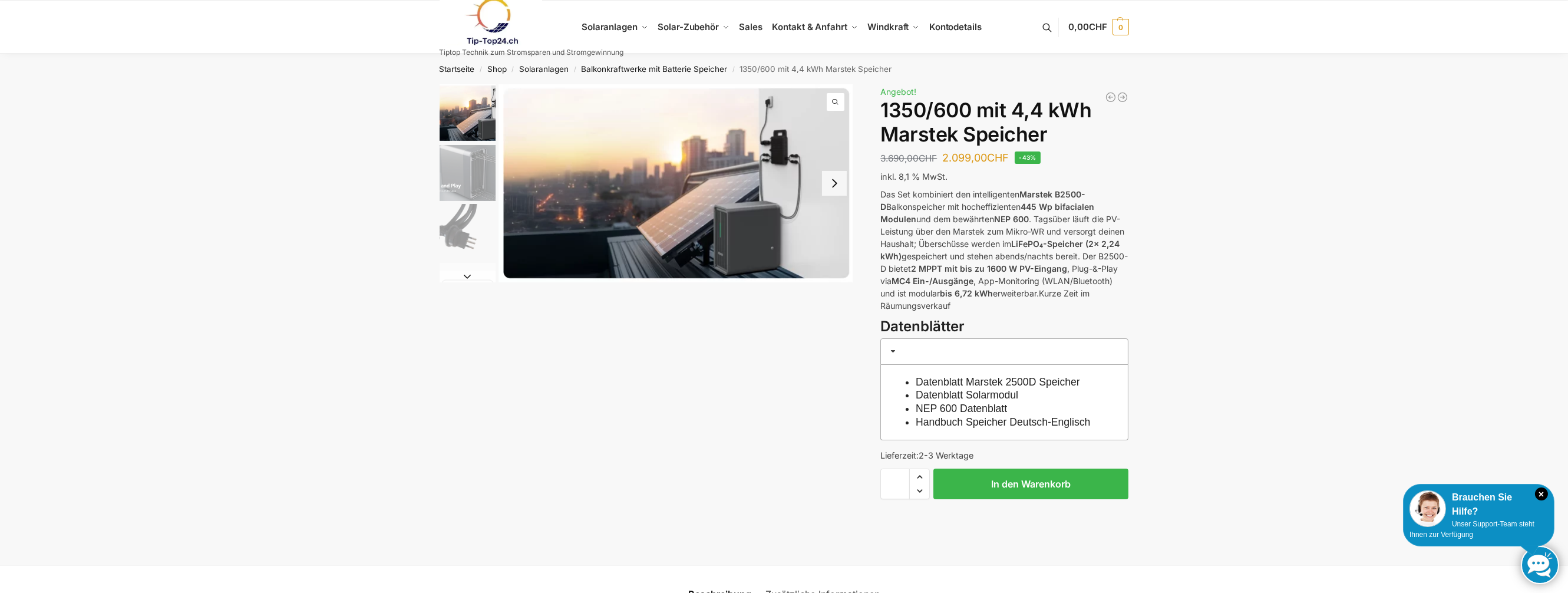
click at [836, 184] on button "Next slide" at bounding box center [835, 184] width 25 height 25
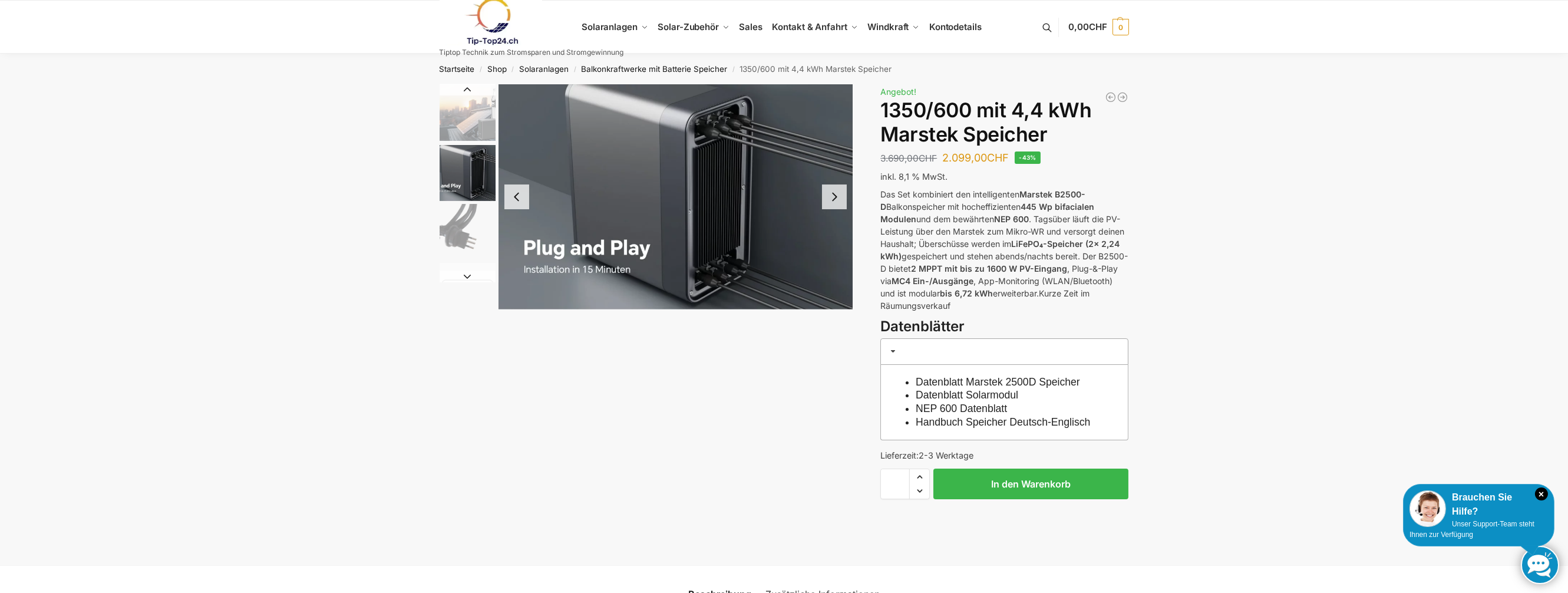
click at [832, 199] on button "Next slide" at bounding box center [835, 197] width 25 height 25
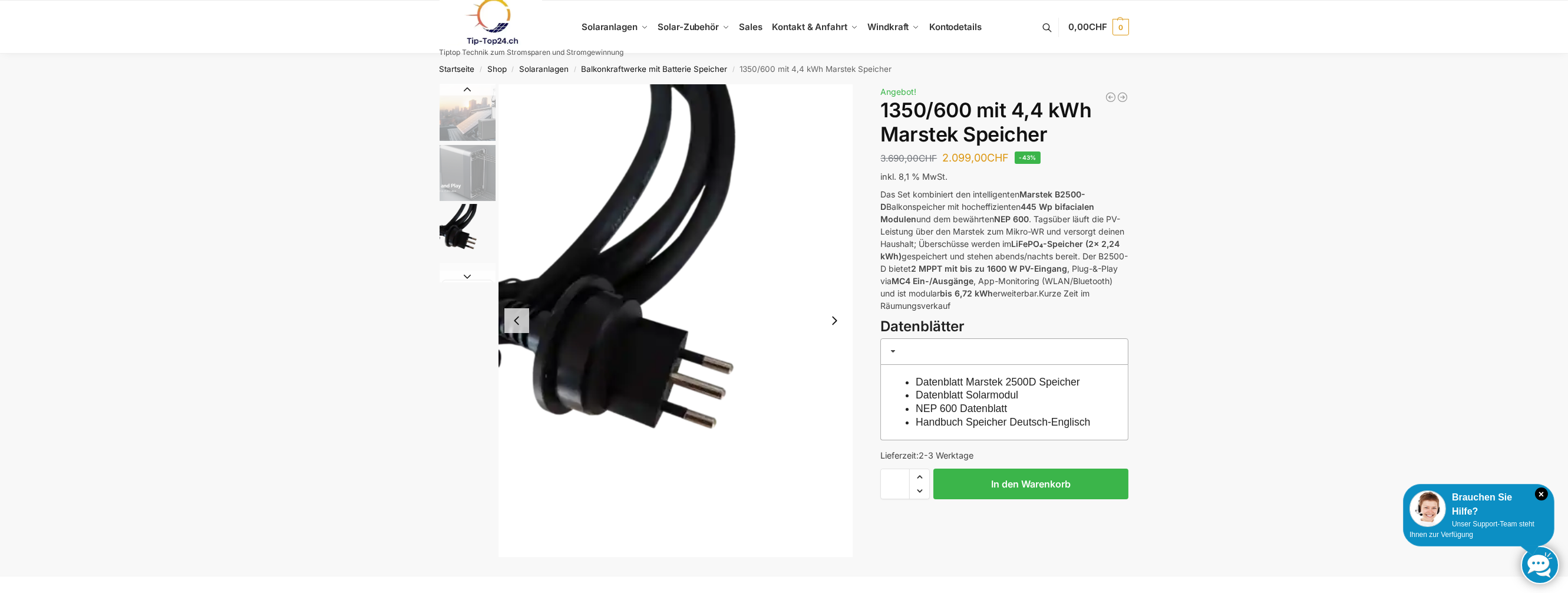
click at [832, 199] on img "3 / 9" at bounding box center [675, 321] width 354 height 473
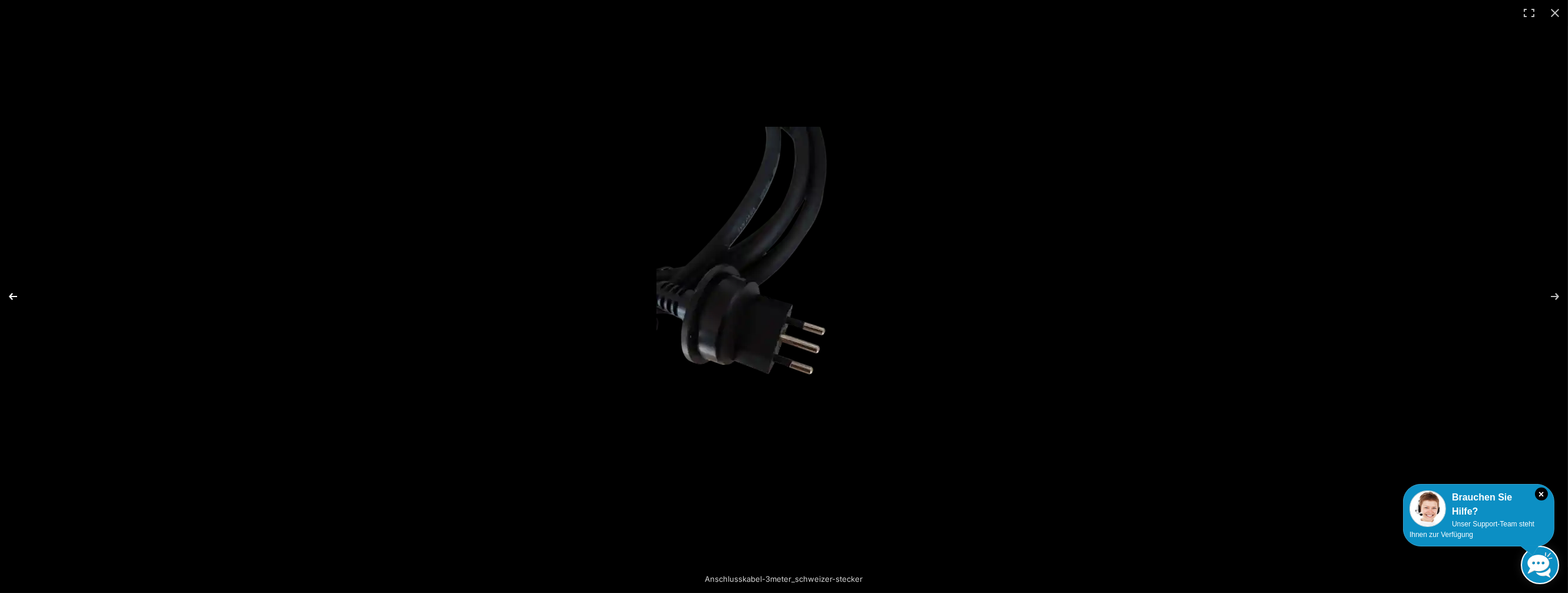
click at [10, 294] on button "Previous (arrow left)" at bounding box center [20, 296] width 41 height 59
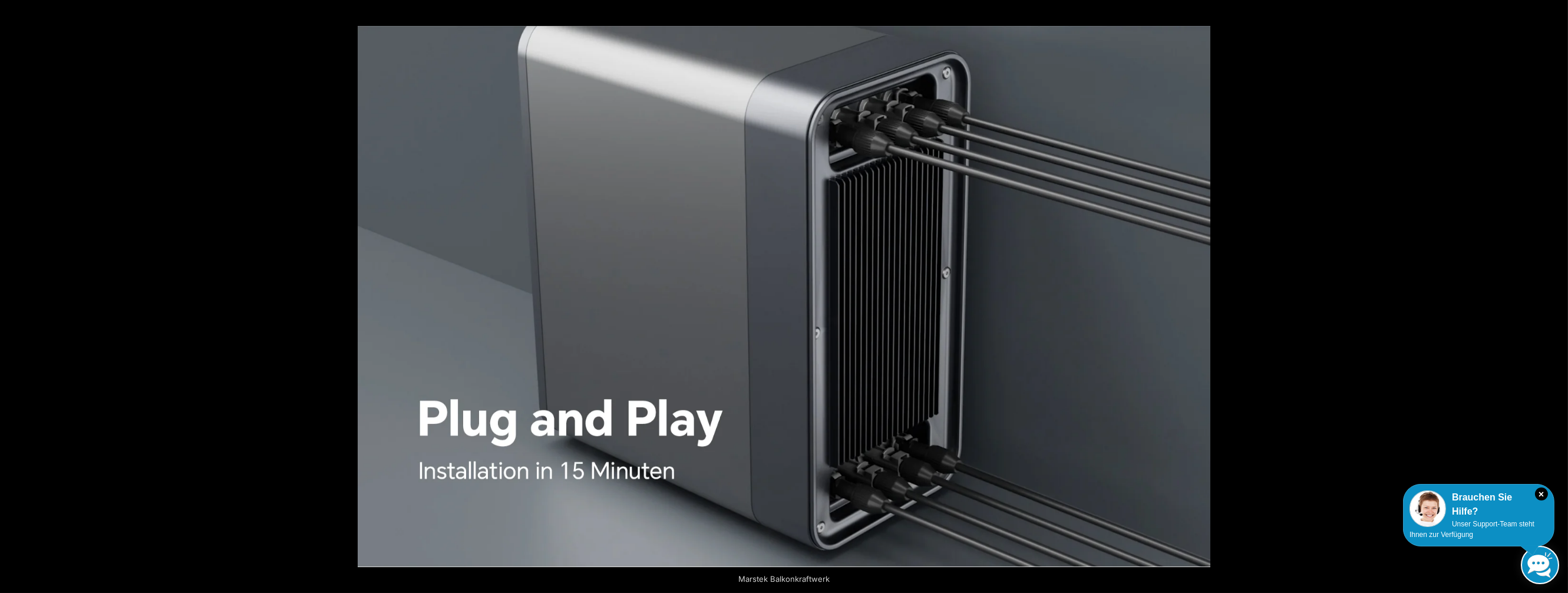
click at [11, 294] on button "Previous (arrow left)" at bounding box center [20, 296] width 41 height 59
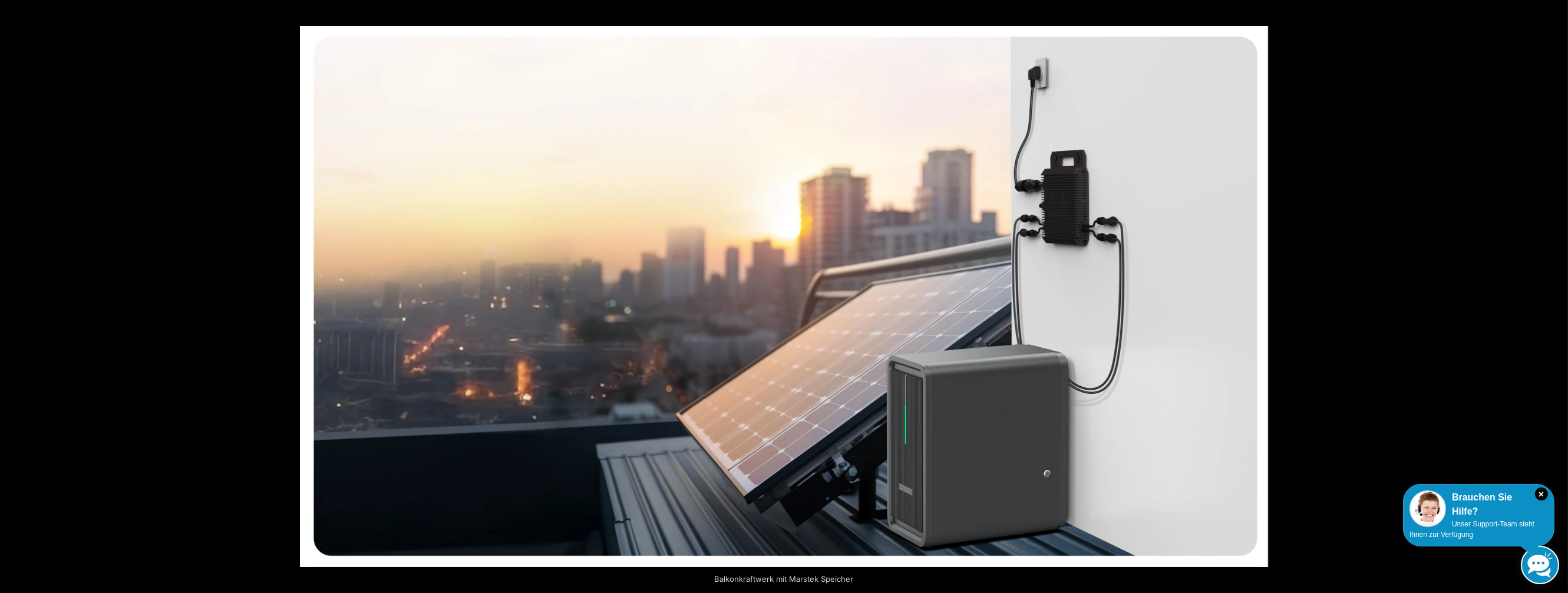
click at [13, 294] on button "Previous (arrow left)" at bounding box center [20, 296] width 41 height 59
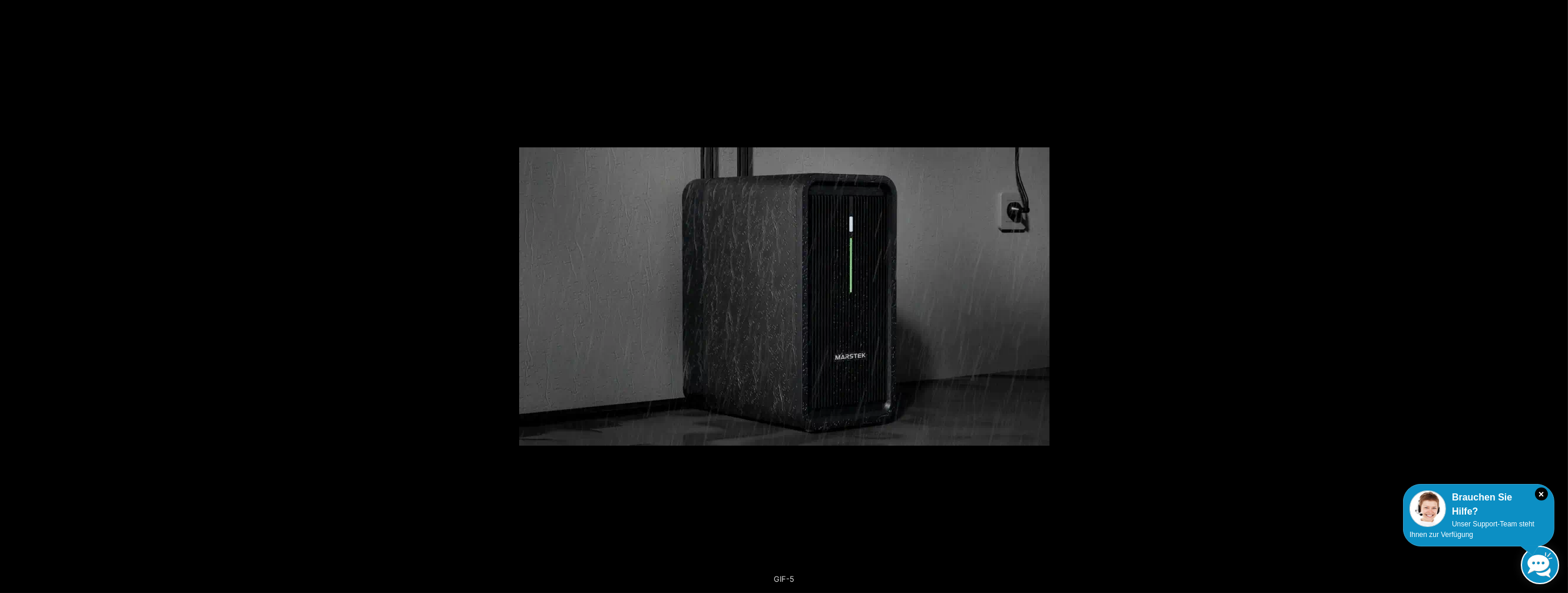
click at [13, 294] on button "Previous (arrow left)" at bounding box center [20, 296] width 41 height 59
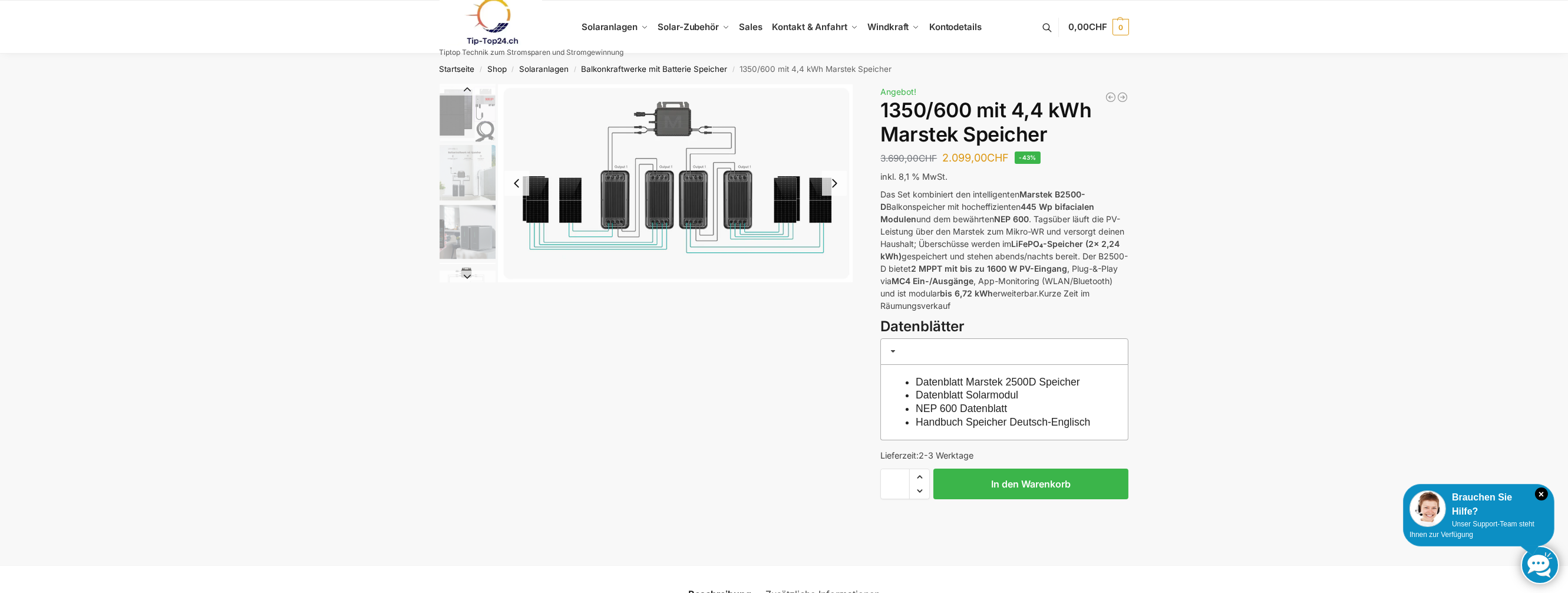
click at [691, 192] on img "8 / 9" at bounding box center [675, 184] width 354 height 198
click at [465, 170] on img "6 / 9" at bounding box center [467, 173] width 56 height 56
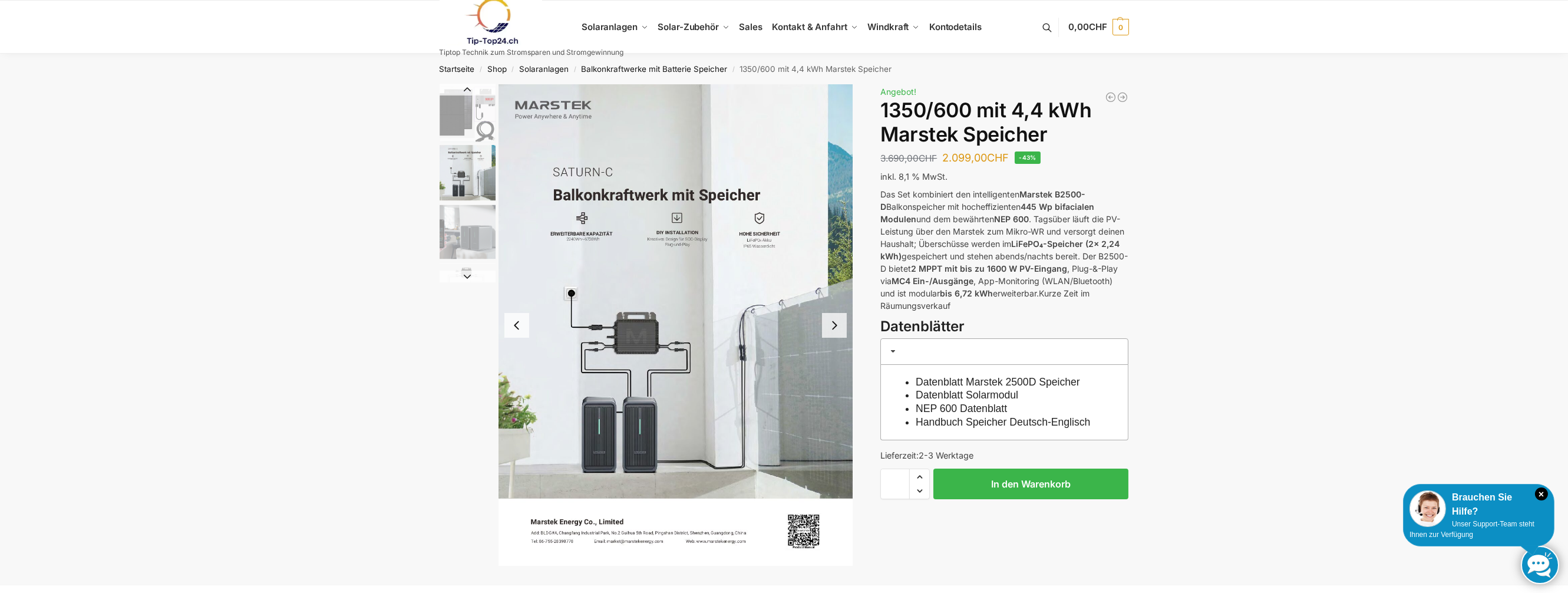
click at [457, 232] on img "7 / 9" at bounding box center [467, 231] width 56 height 56
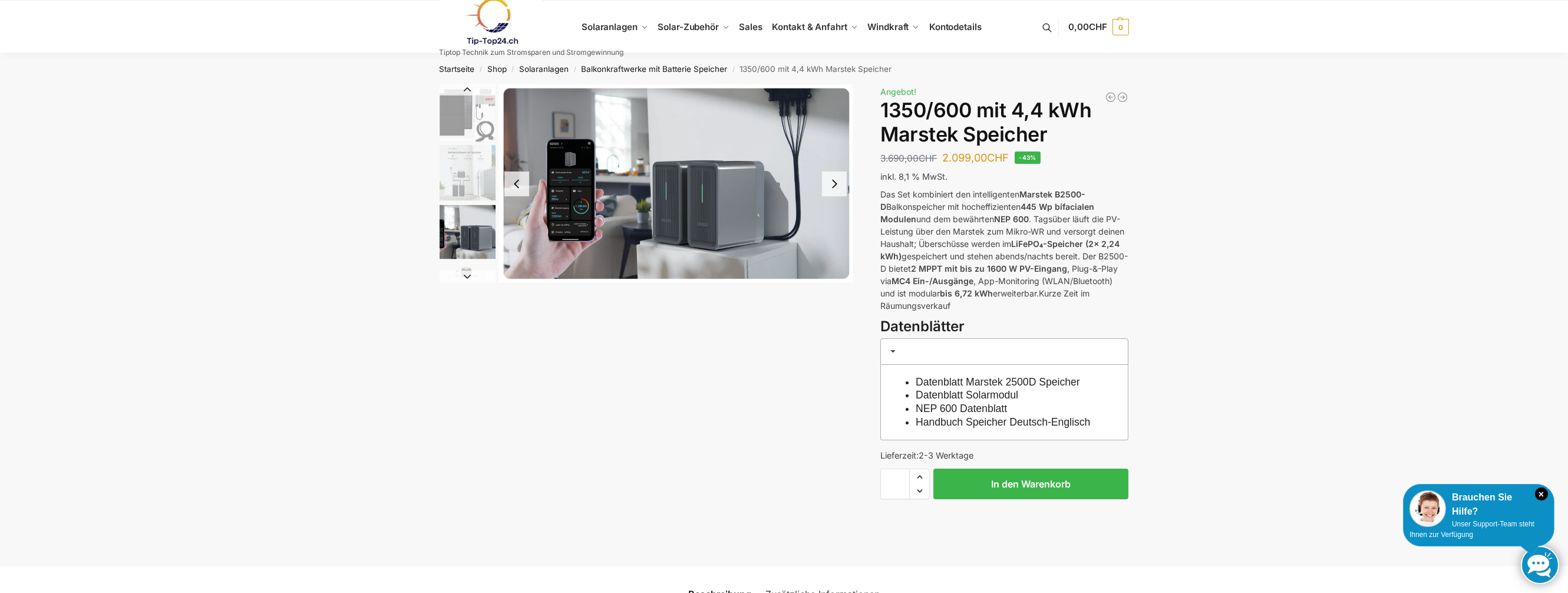
click at [465, 277] on button "Next slide" at bounding box center [467, 277] width 56 height 12
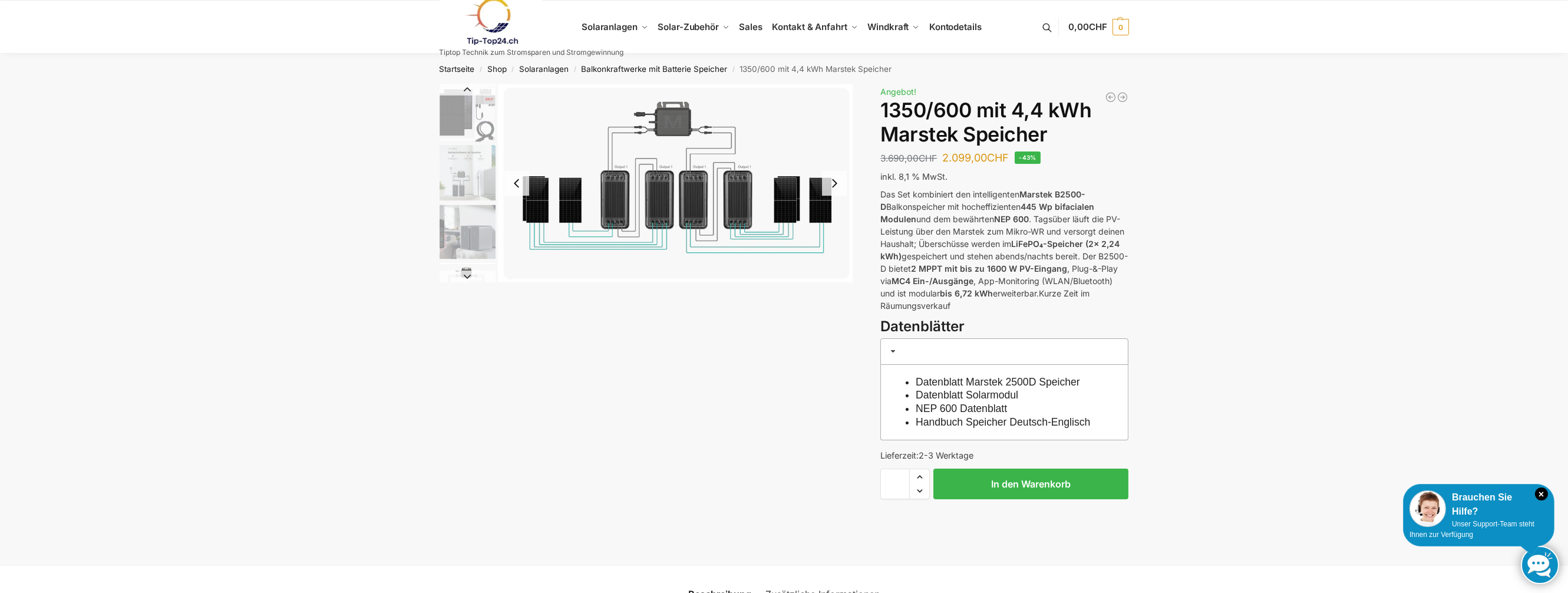
click at [465, 277] on button "Next slide" at bounding box center [467, 277] width 56 height 12
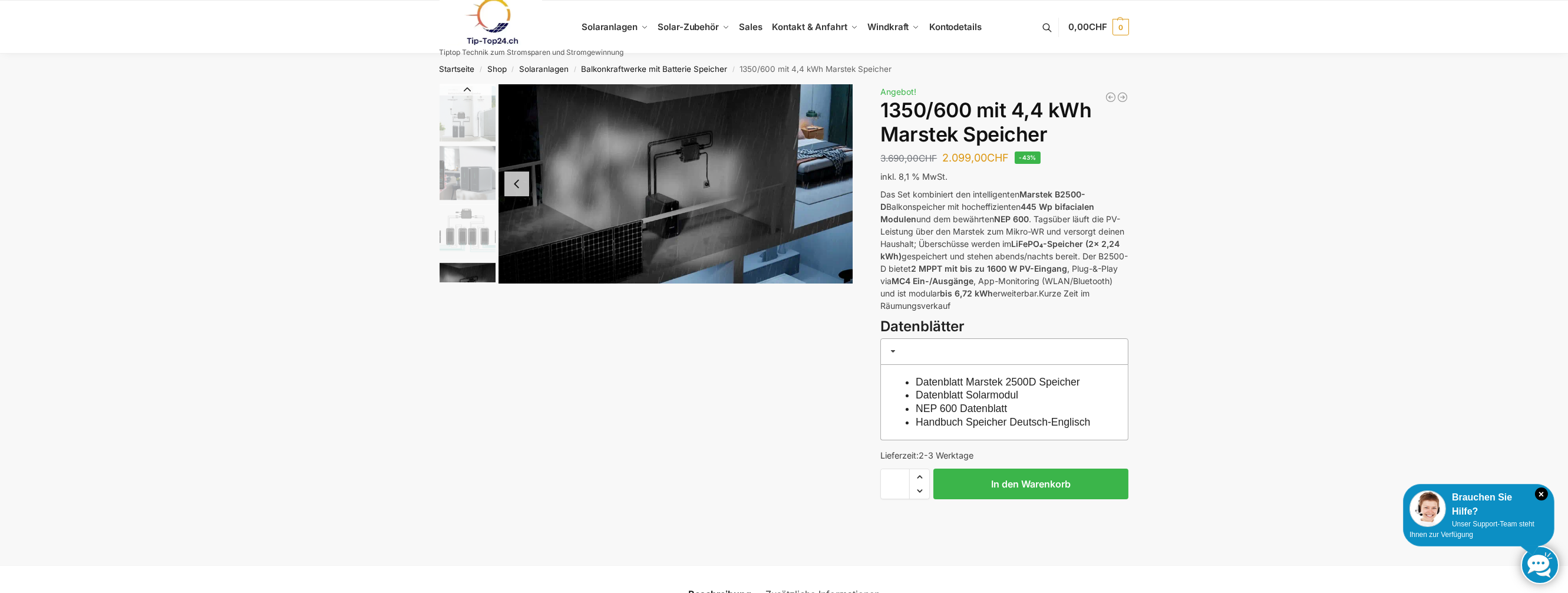
click at [465, 277] on img "9 / 9" at bounding box center [467, 291] width 56 height 56
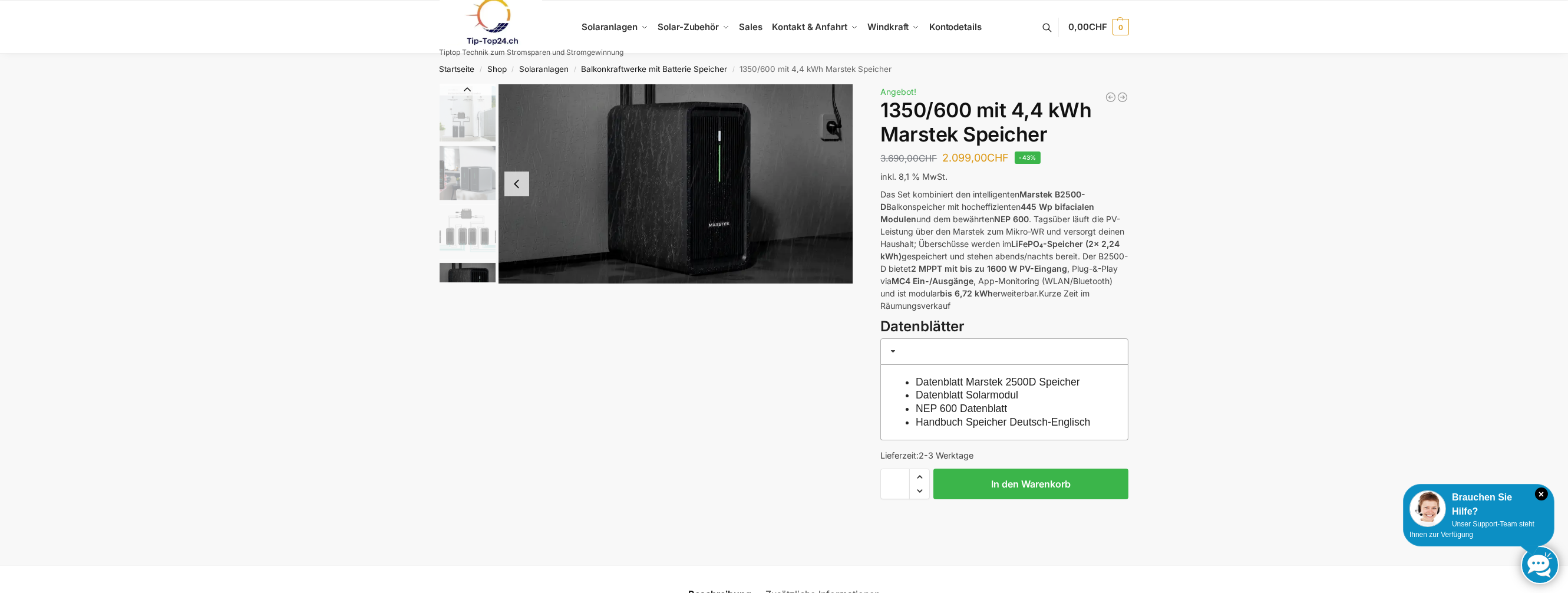
click at [466, 87] on button "Previous slide" at bounding box center [467, 90] width 56 height 12
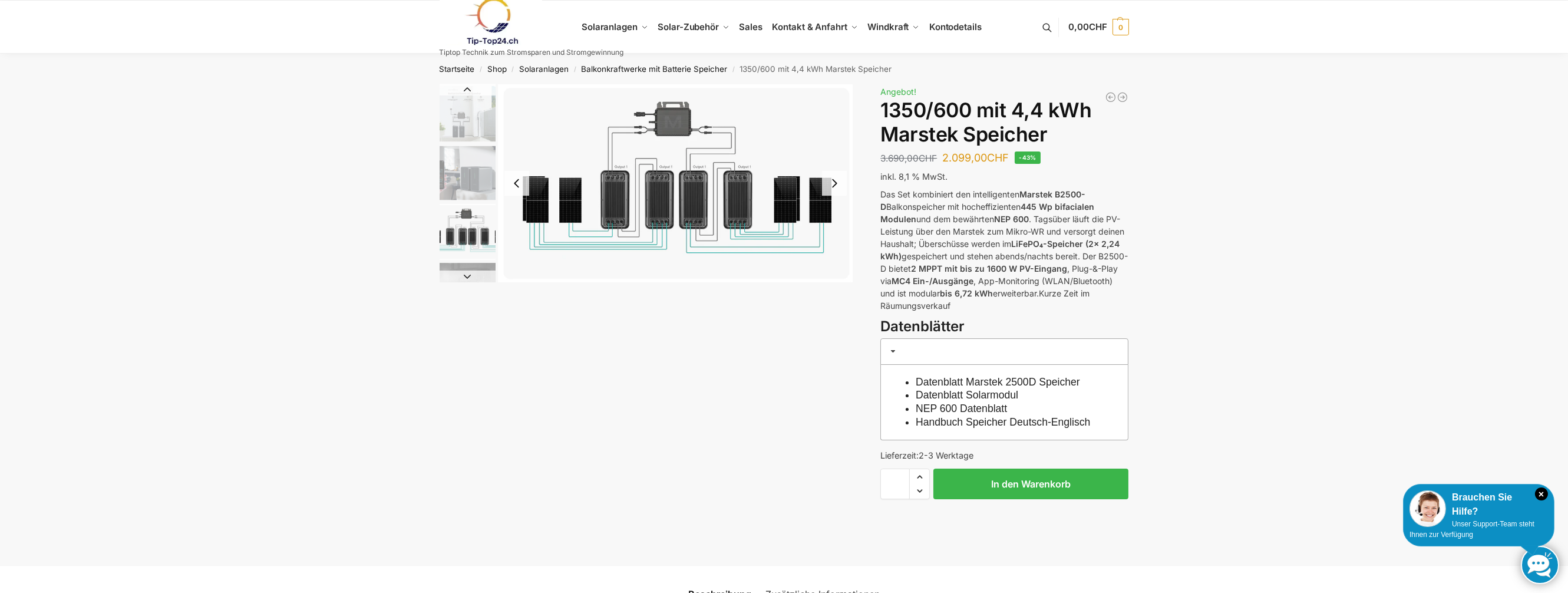
click at [701, 154] on img "8 / 9" at bounding box center [675, 184] width 354 height 198
click at [701, 154] on img at bounding box center [675, 184] width 354 height 198
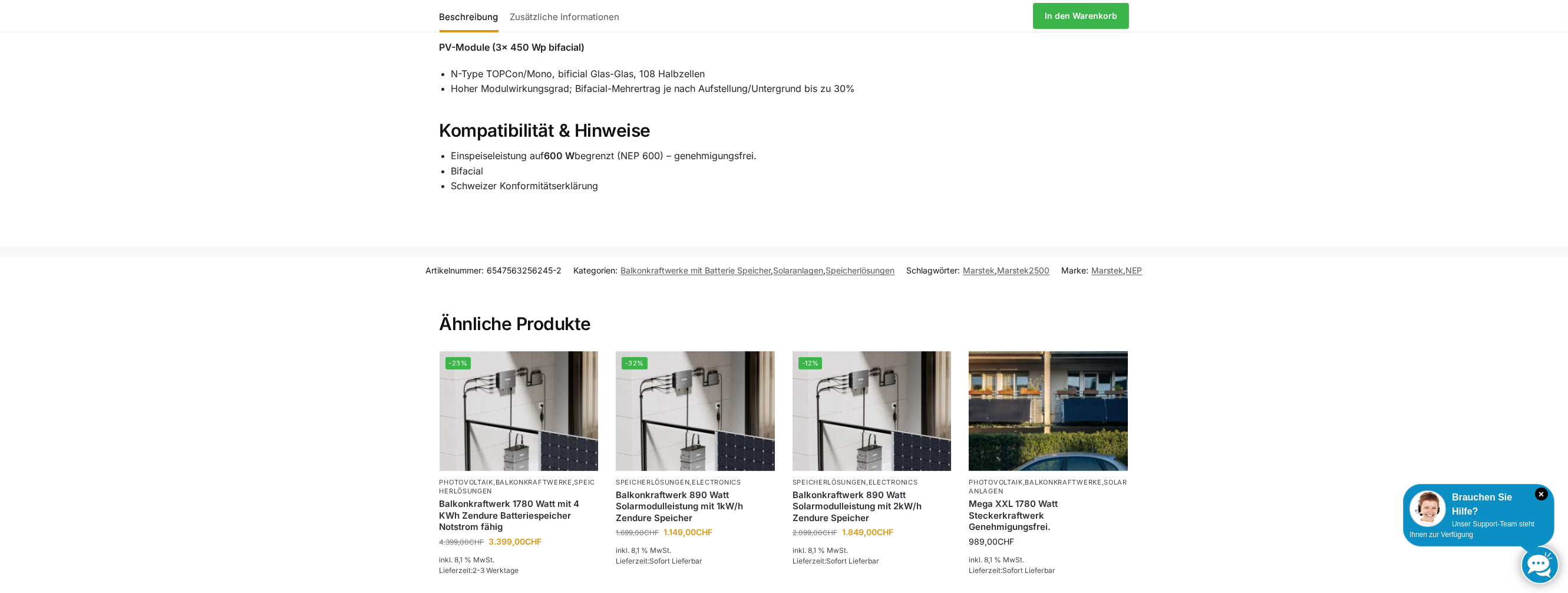
scroll to position [1592, 0]
